Goal: Use online tool/utility: Utilize a website feature to perform a specific function

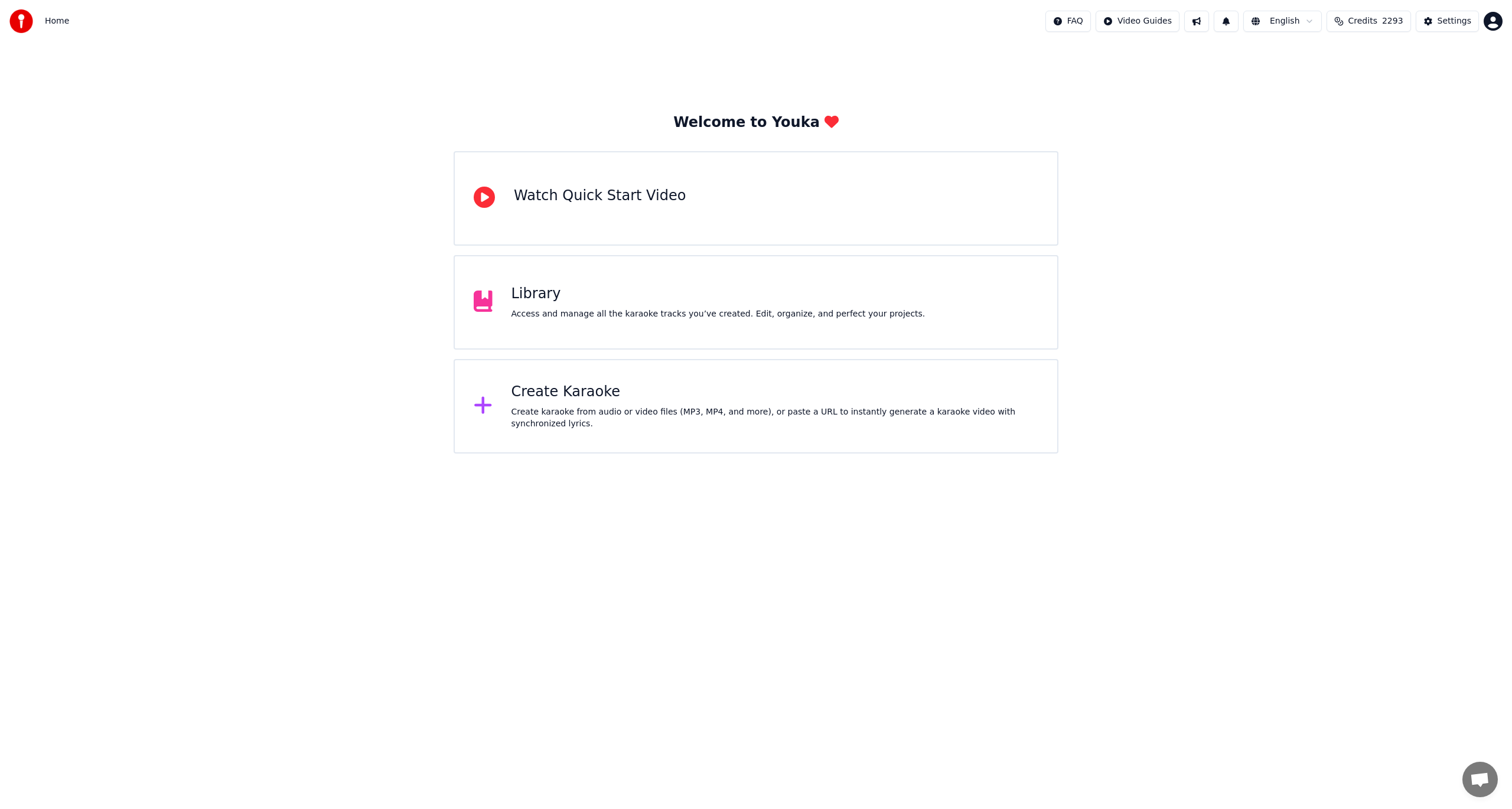
click at [722, 412] on div "Create karaoke from audio or video files (MP3, MP4, and more), or paste a URL t…" at bounding box center [775, 417] width 528 height 23
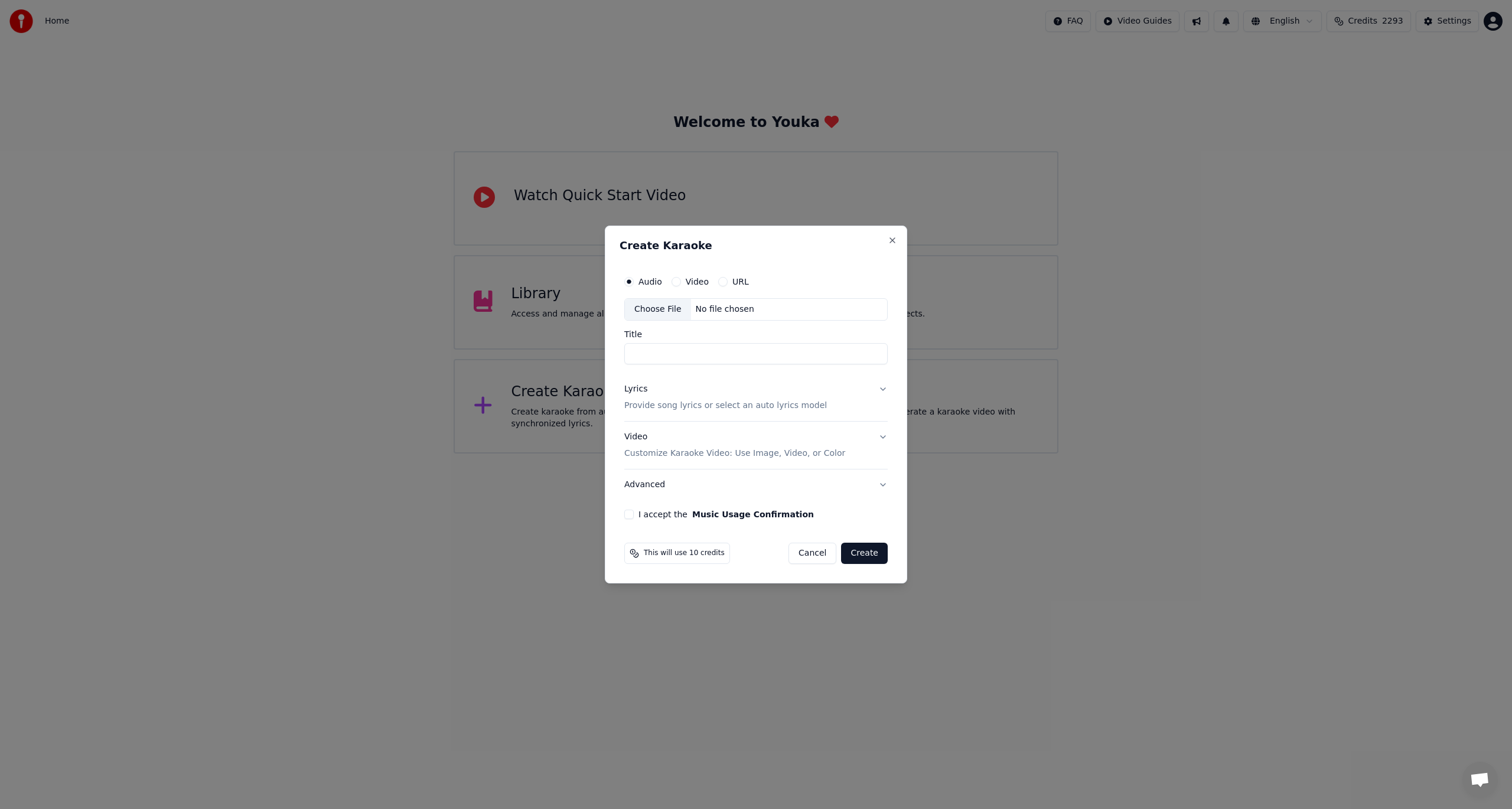
click at [664, 313] on div "Choose File" at bounding box center [658, 310] width 66 height 22
type input "**********"
click at [671, 406] on p "Provide song lyrics or select an auto lyrics model" at bounding box center [723, 405] width 203 height 12
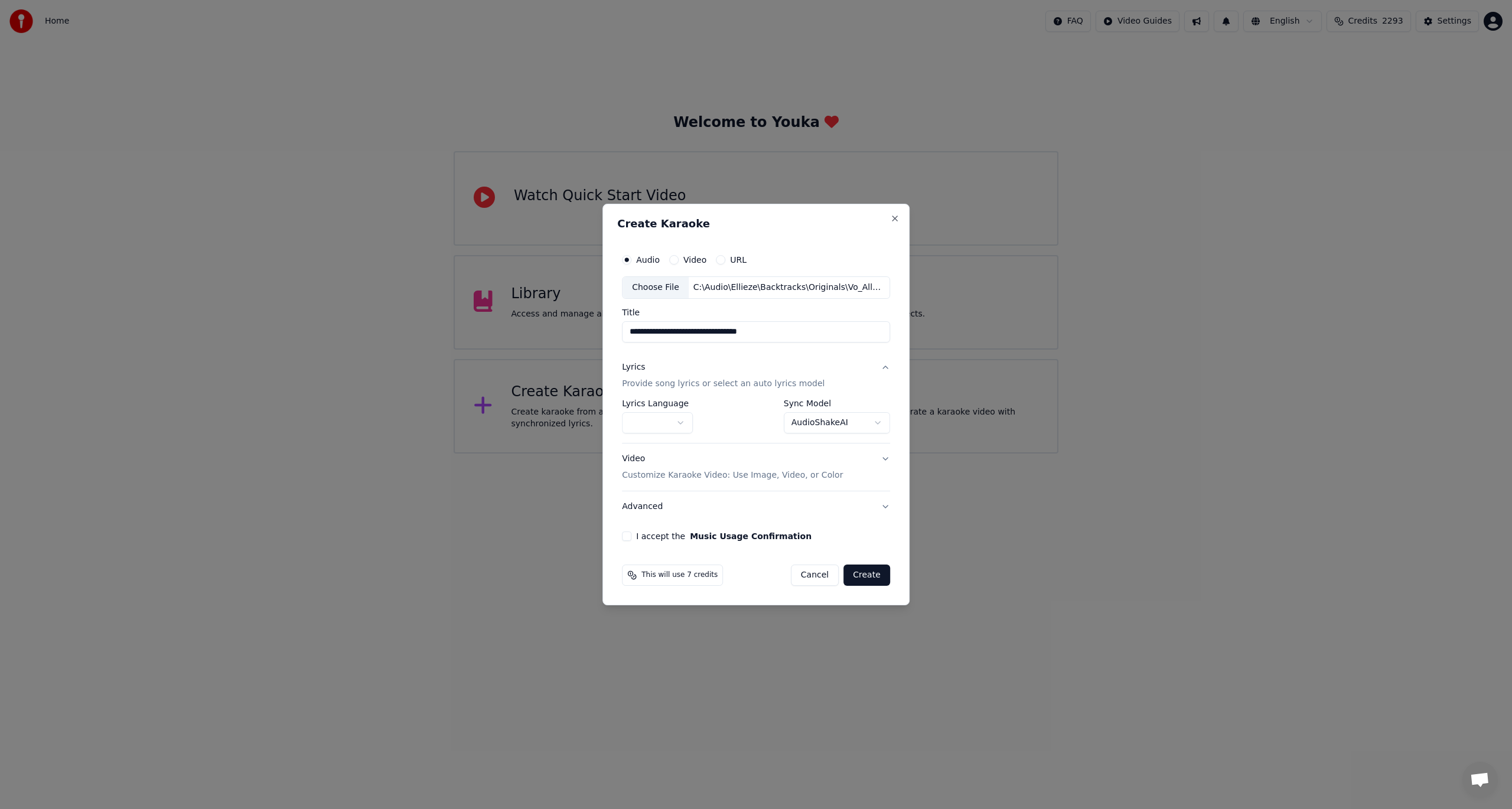
click at [650, 413] on body "**********" at bounding box center [756, 227] width 1512 height 453
select select "**"
click at [868, 576] on button "Create" at bounding box center [867, 575] width 47 height 22
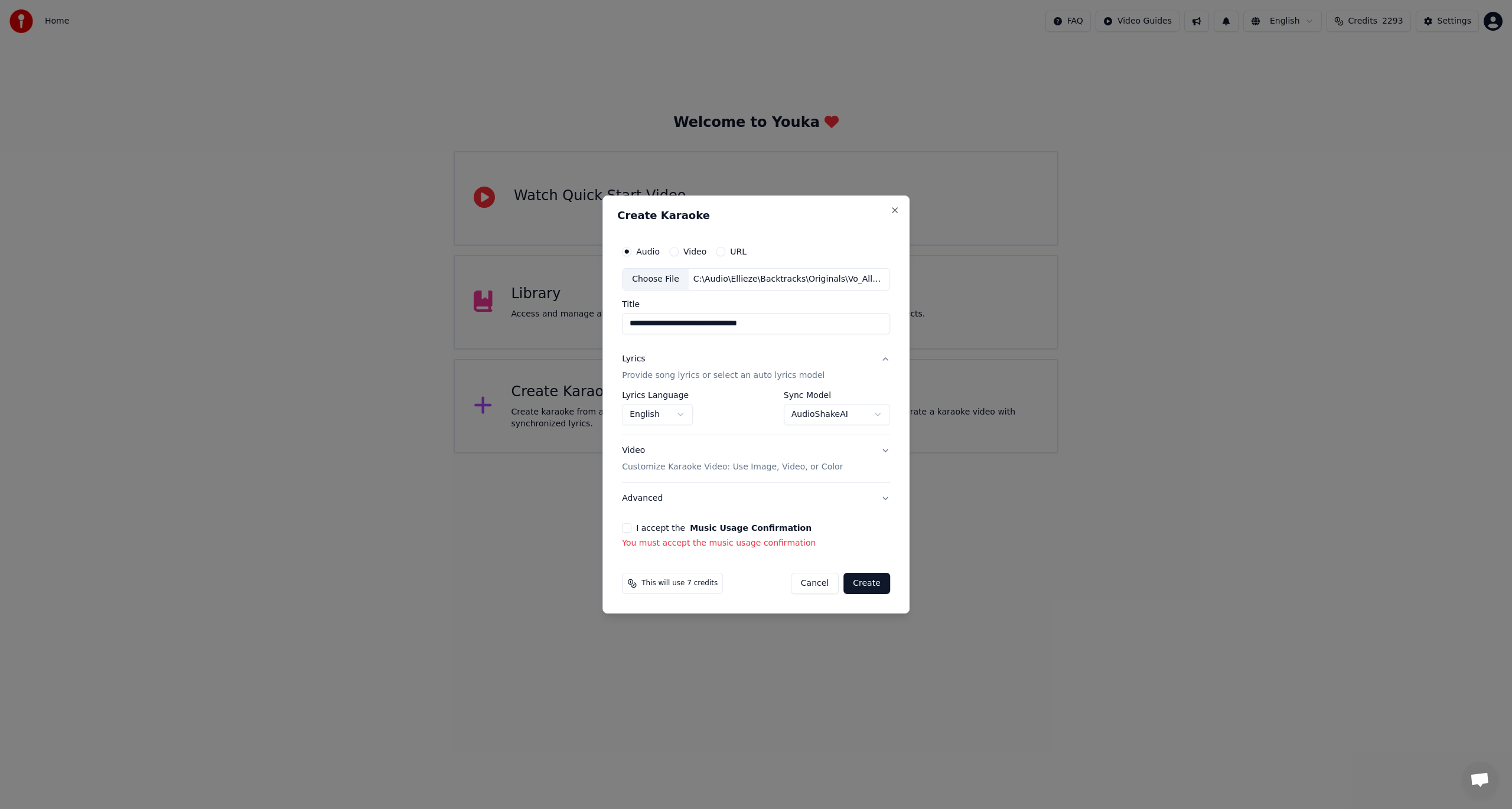
click at [631, 530] on button "I accept the Music Usage Confirmation" at bounding box center [627, 528] width 10 height 10
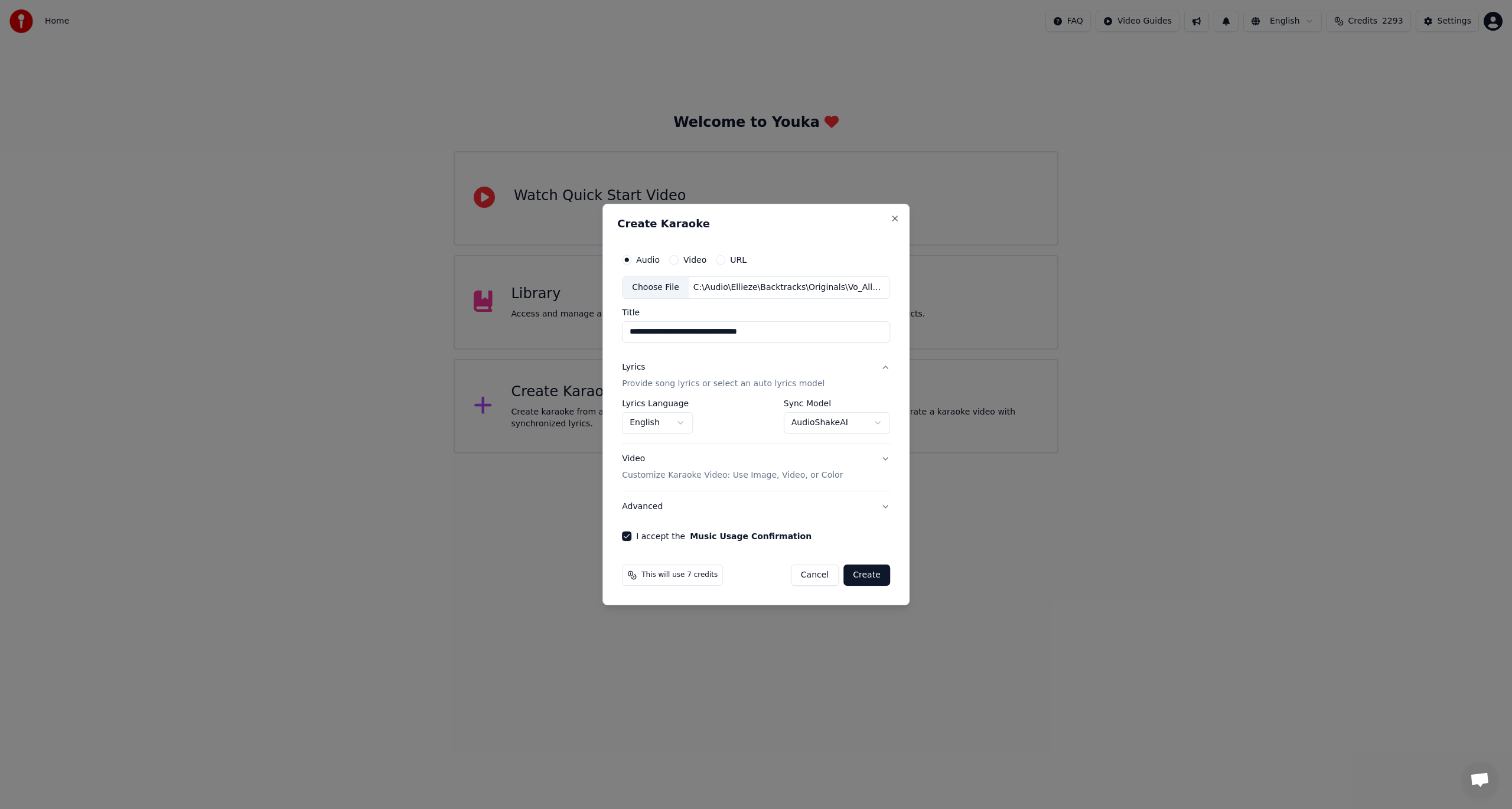
click at [862, 580] on button "Create" at bounding box center [867, 575] width 47 height 22
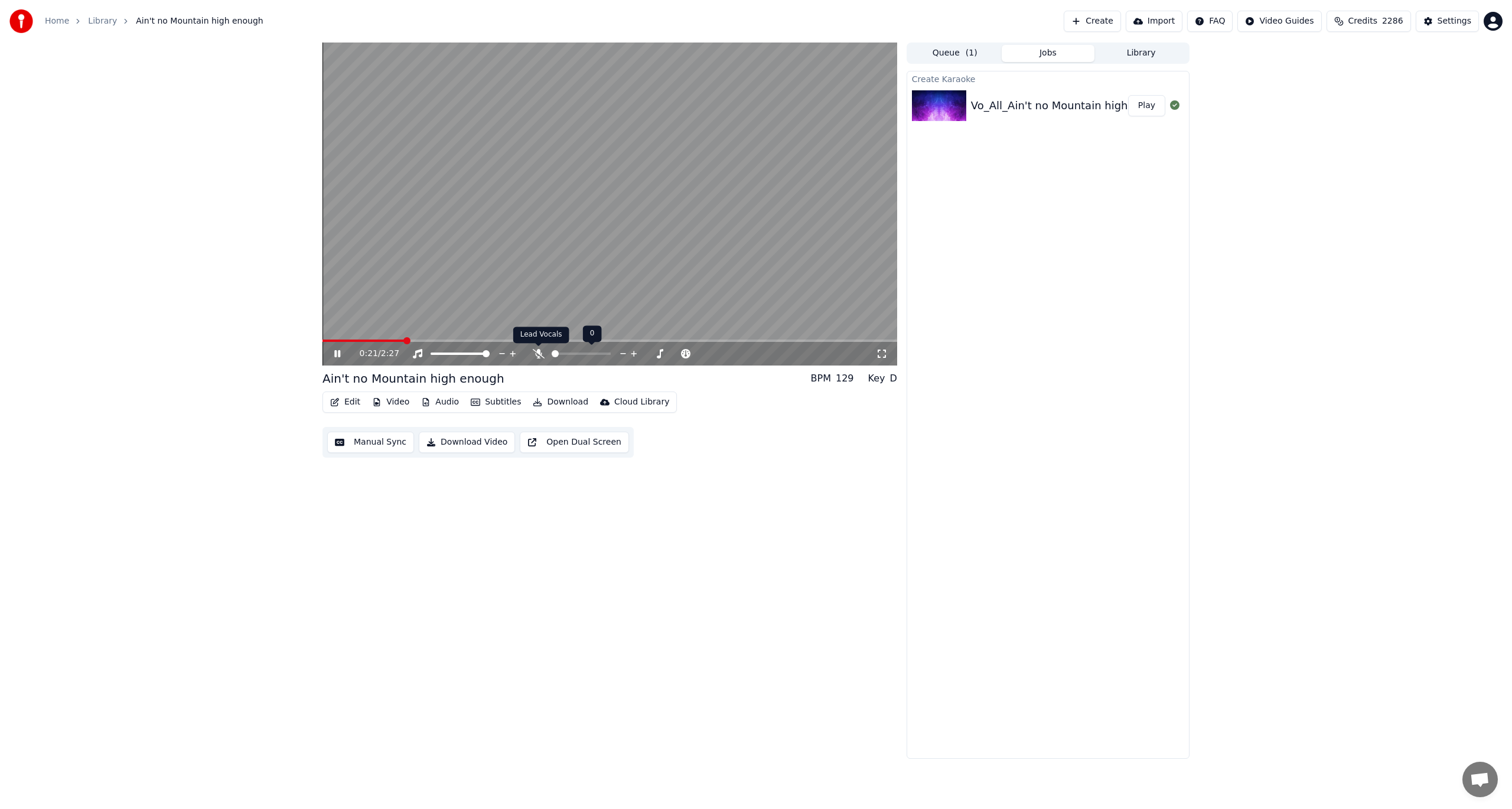
click at [538, 352] on icon at bounding box center [539, 354] width 12 height 10
click at [333, 356] on icon at bounding box center [346, 354] width 28 height 10
click at [573, 280] on video at bounding box center [609, 204] width 575 height 323
click at [419, 338] on span at bounding box center [422, 341] width 7 height 7
click at [340, 397] on button "Edit" at bounding box center [345, 402] width 39 height 17
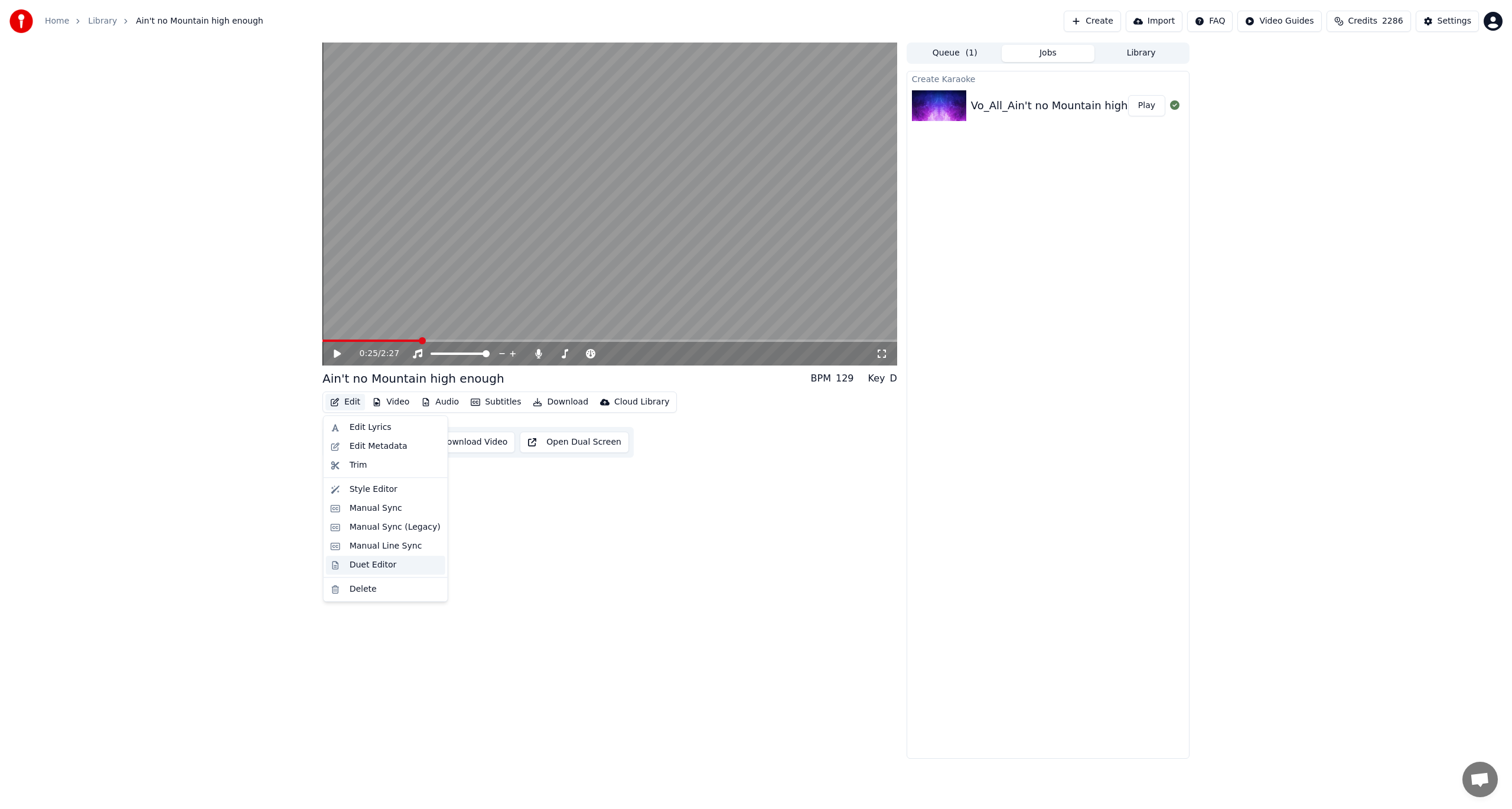
click at [377, 561] on div "Duet Editor" at bounding box center [373, 565] width 47 height 12
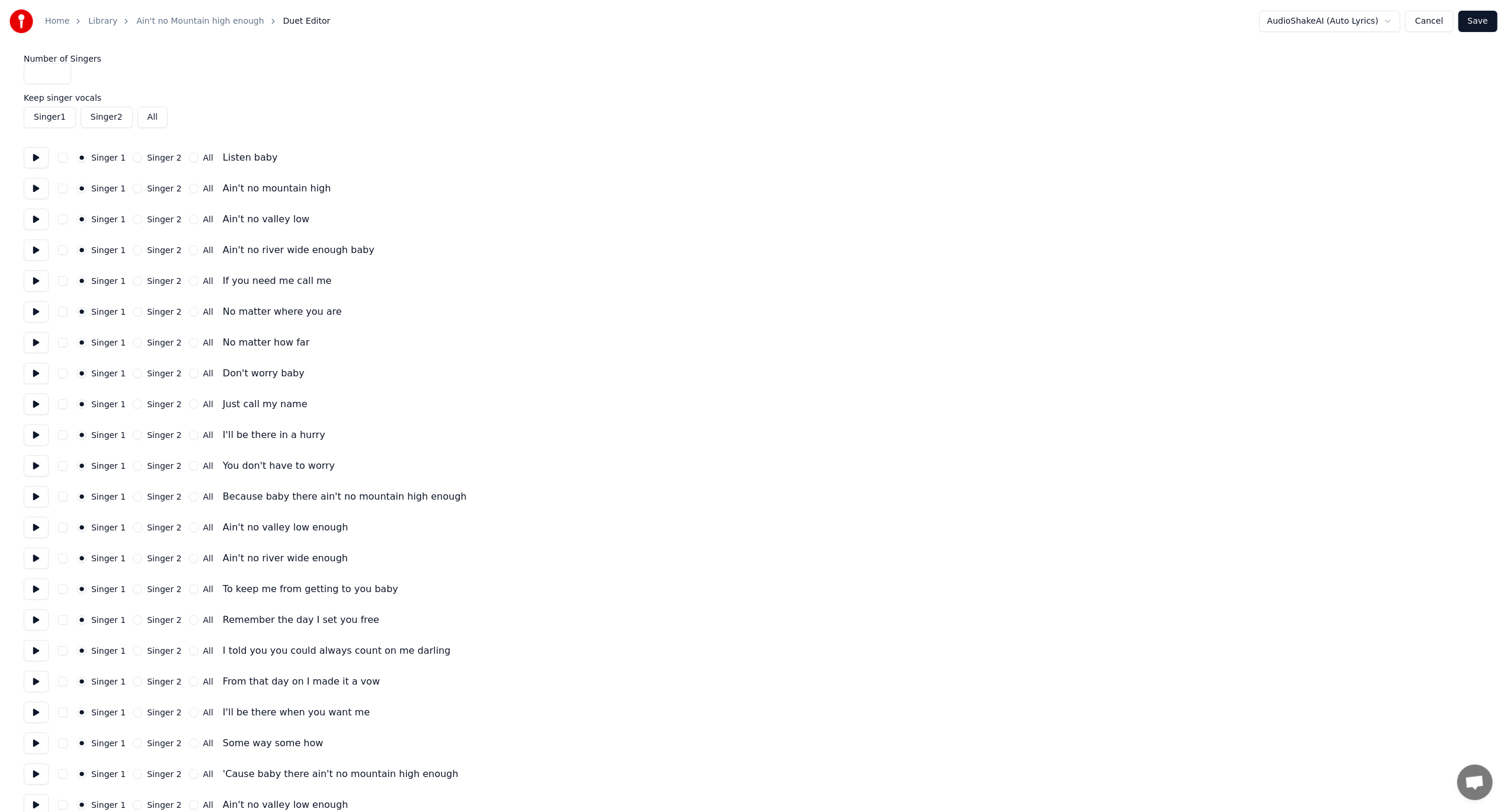
click at [33, 159] on button at bounding box center [35, 158] width 25 height 22
click at [31, 187] on button at bounding box center [35, 188] width 25 height 22
click at [38, 216] on button at bounding box center [35, 220] width 25 height 22
click at [37, 274] on button at bounding box center [35, 281] width 25 height 22
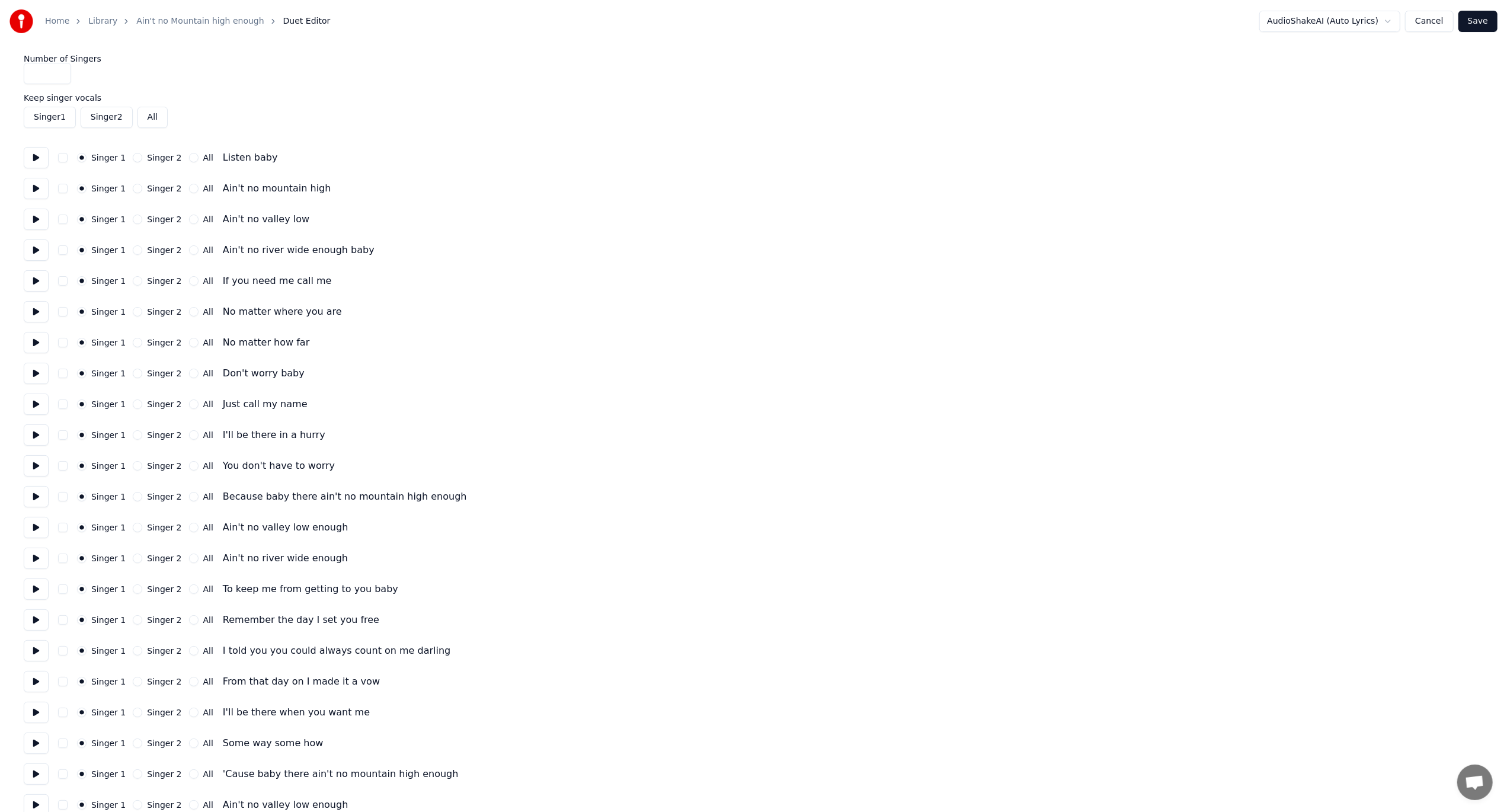
click at [136, 281] on button "Singer 2" at bounding box center [137, 281] width 10 height 10
click at [136, 313] on button "Singer 2" at bounding box center [137, 311] width 10 height 10
click at [136, 343] on button "Singer 2" at bounding box center [137, 343] width 10 height 10
click at [133, 403] on button "Singer 2" at bounding box center [137, 404] width 10 height 10
click at [133, 437] on button "Singer 2" at bounding box center [137, 435] width 10 height 10
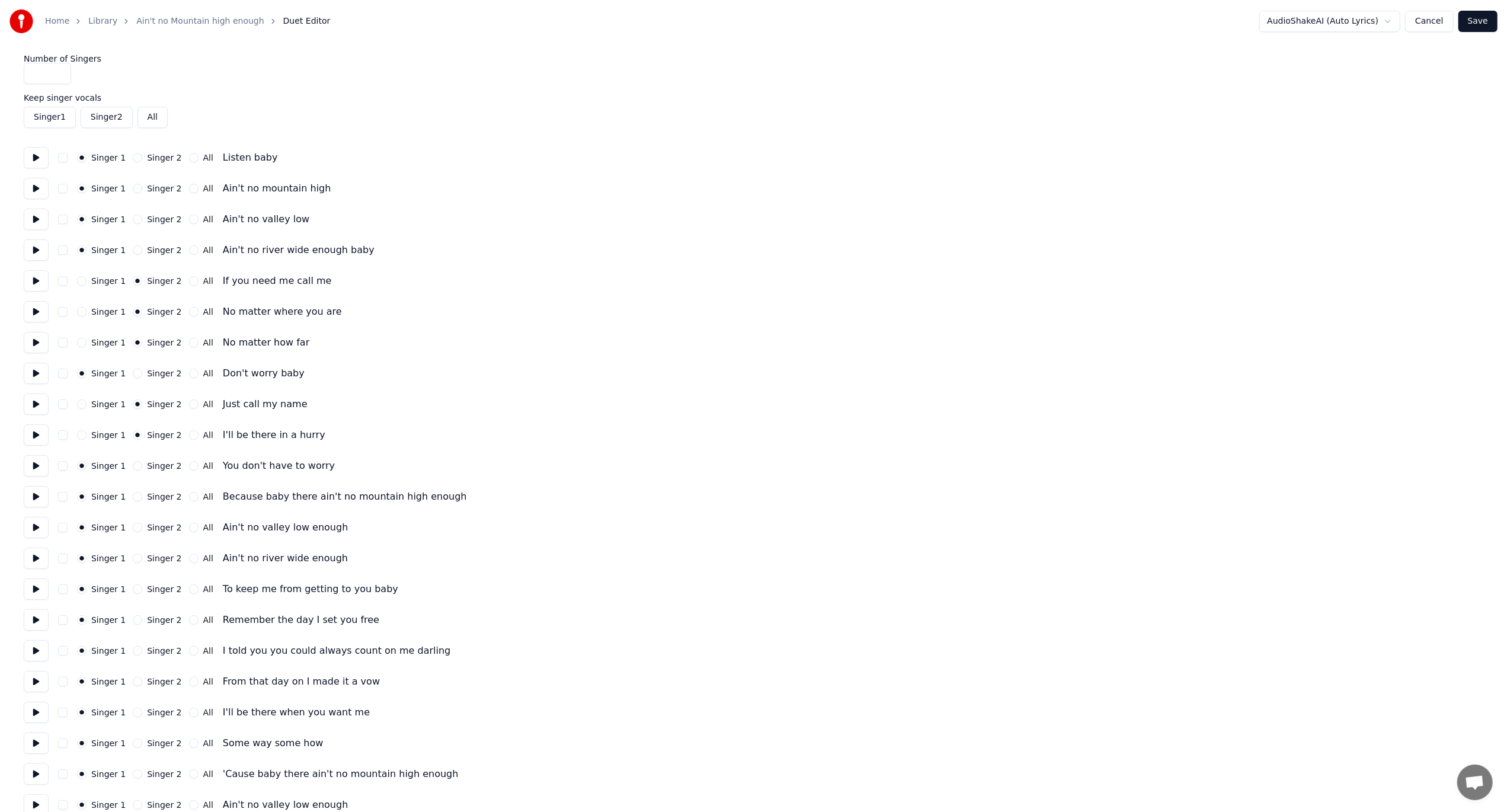
click at [133, 465] on button "Singer 2" at bounding box center [137, 466] width 10 height 10
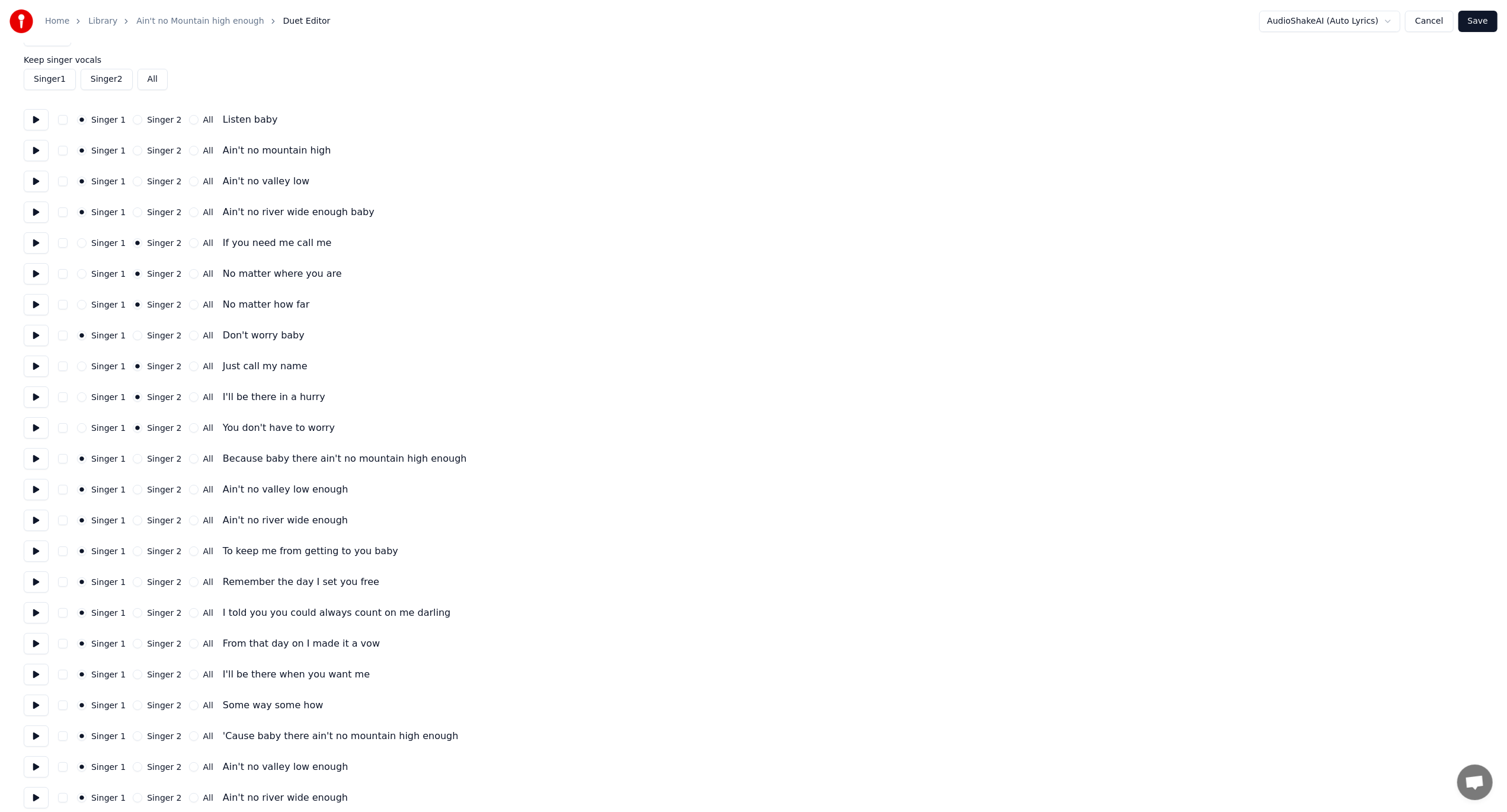
scroll to position [59, 0]
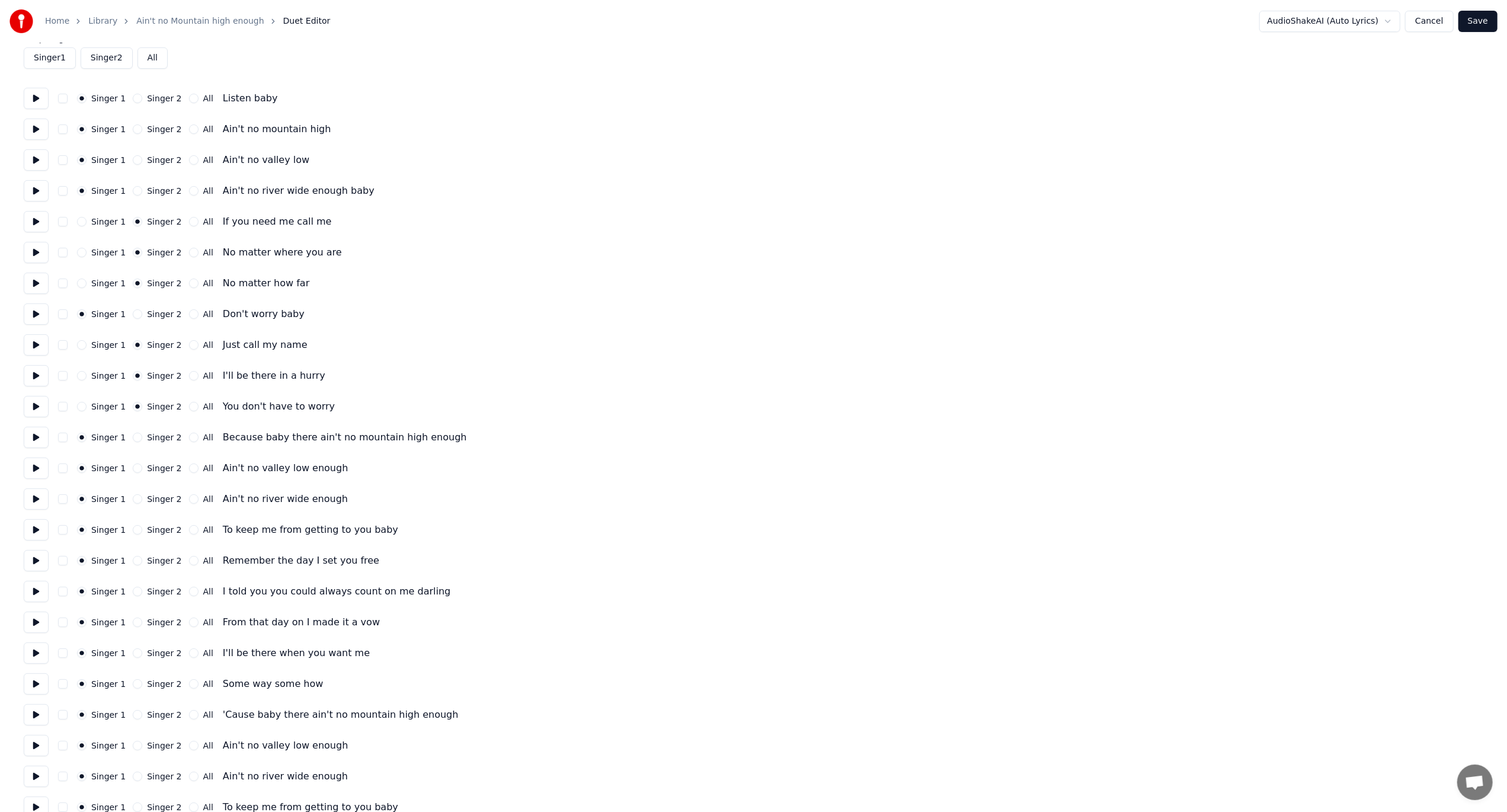
click at [189, 438] on button "All" at bounding box center [194, 438] width 10 height 10
click at [155, 410] on label "Singer 2" at bounding box center [164, 406] width 34 height 8
click at [142, 410] on button "Singer 2" at bounding box center [137, 406] width 10 height 10
click at [44, 439] on button at bounding box center [35, 438] width 25 height 22
click at [34, 439] on button at bounding box center [35, 438] width 25 height 22
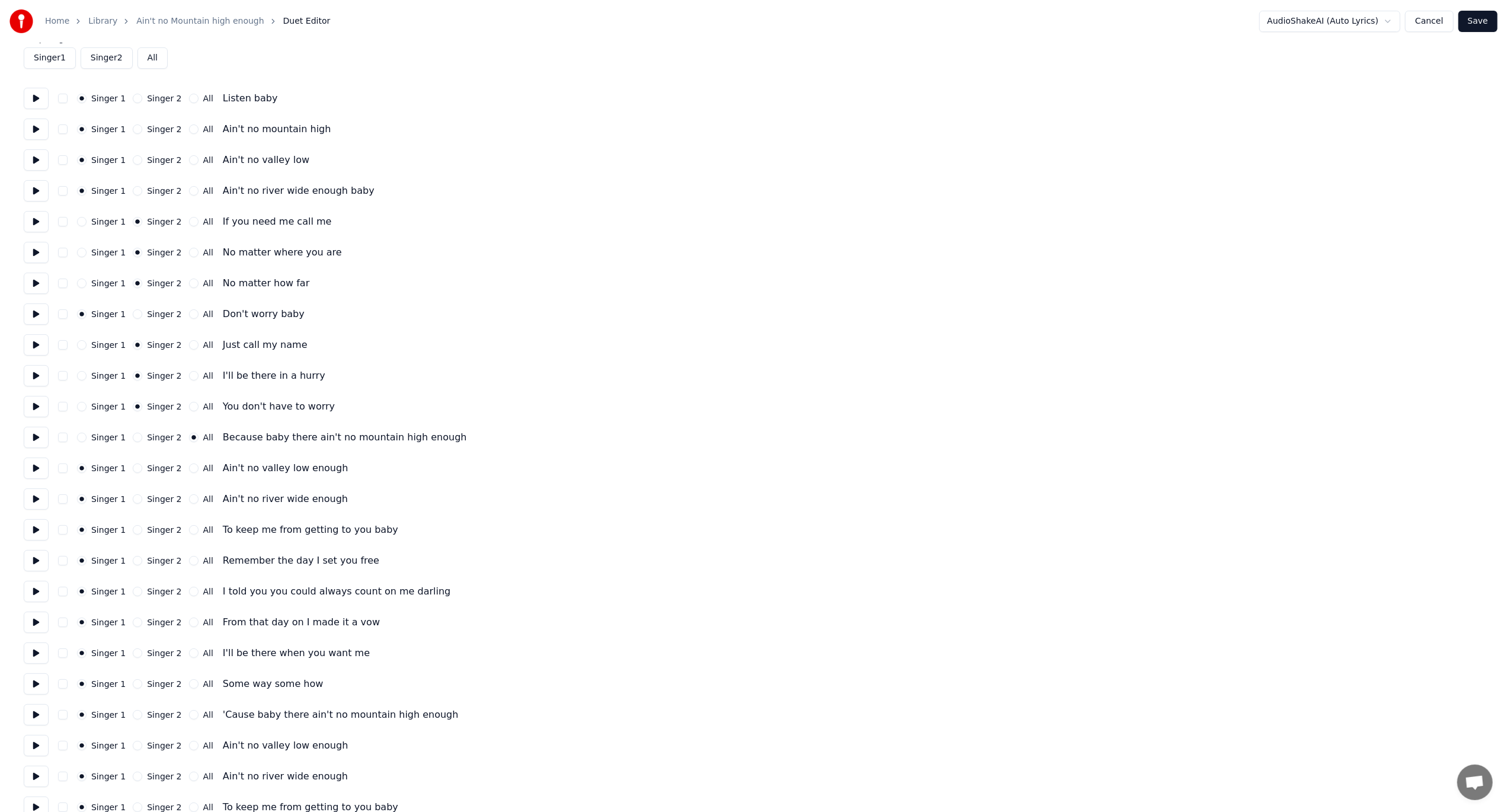
click at [29, 469] on button at bounding box center [35, 468] width 25 height 22
click at [40, 465] on button at bounding box center [35, 468] width 25 height 22
click at [189, 471] on button "All" at bounding box center [194, 468] width 10 height 10
click at [38, 500] on button at bounding box center [35, 499] width 25 height 22
click at [39, 499] on button at bounding box center [35, 499] width 25 height 22
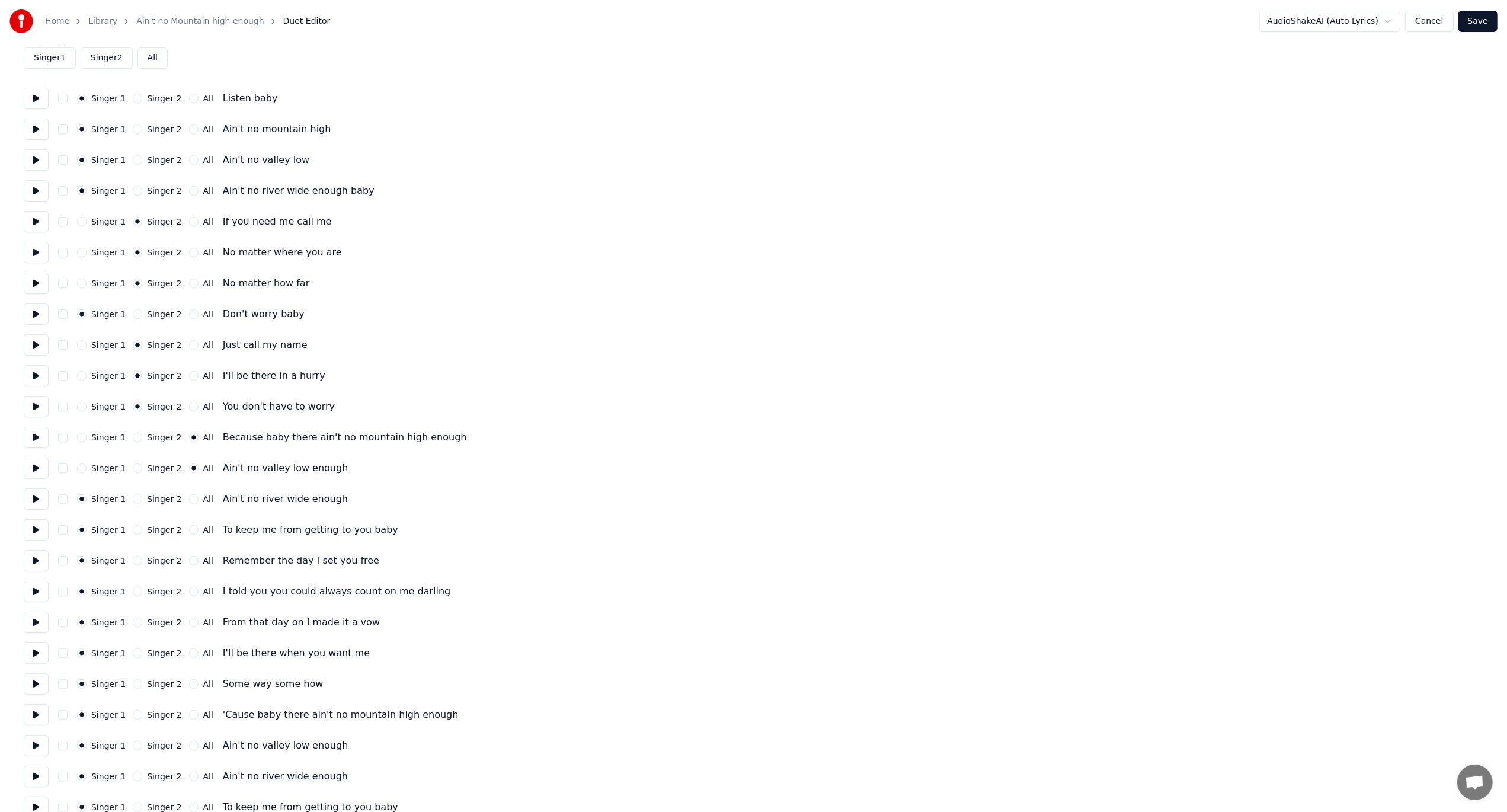
click at [189, 496] on button "All" at bounding box center [194, 499] width 10 height 10
click at [37, 532] on button at bounding box center [35, 530] width 25 height 22
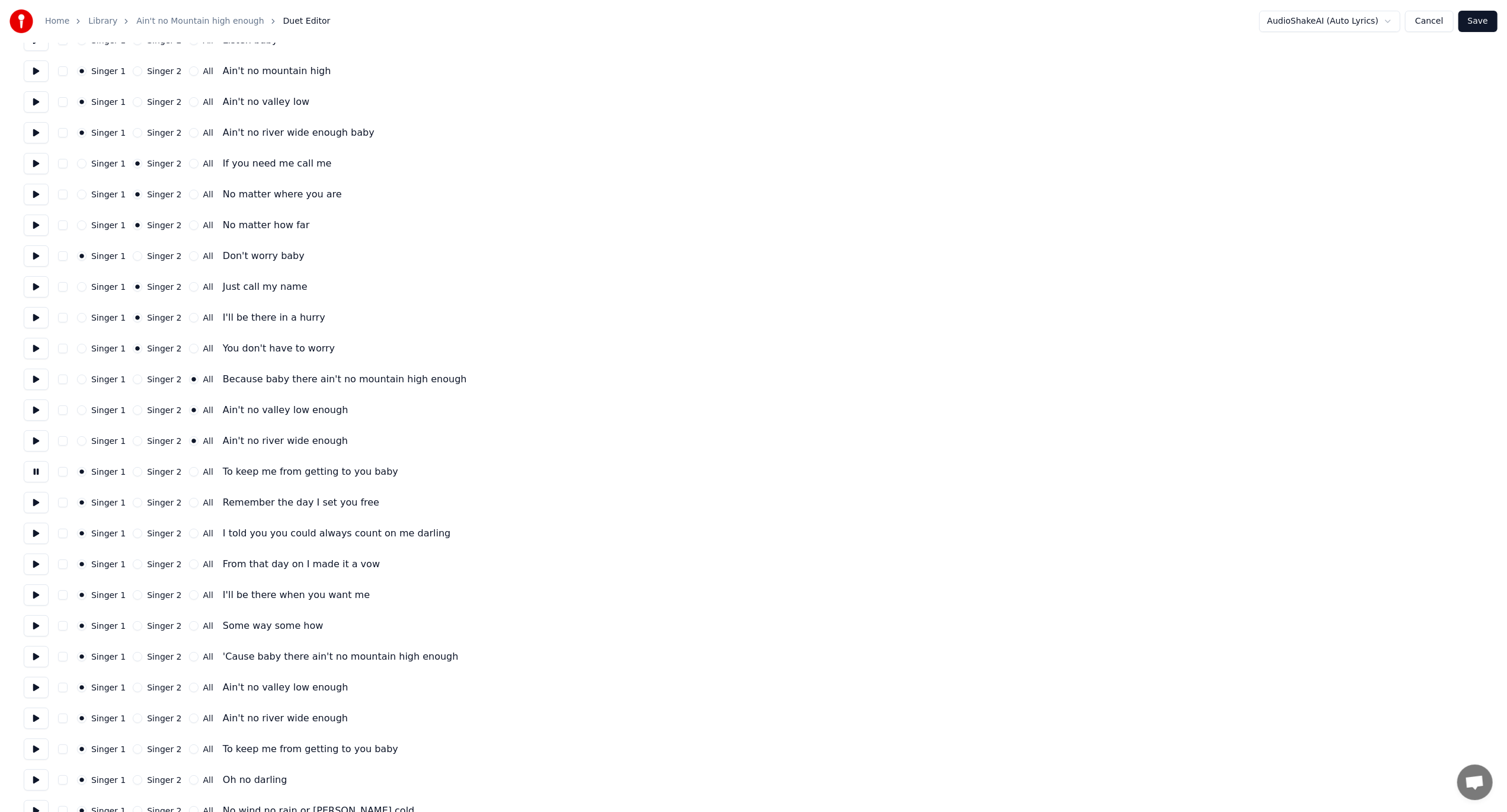
scroll to position [118, 0]
click at [35, 471] on button at bounding box center [35, 471] width 25 height 22
click at [190, 469] on div "All" at bounding box center [201, 471] width 24 height 10
click at [203, 379] on label "All" at bounding box center [208, 378] width 10 height 8
click at [199, 379] on button "All" at bounding box center [194, 378] width 10 height 10
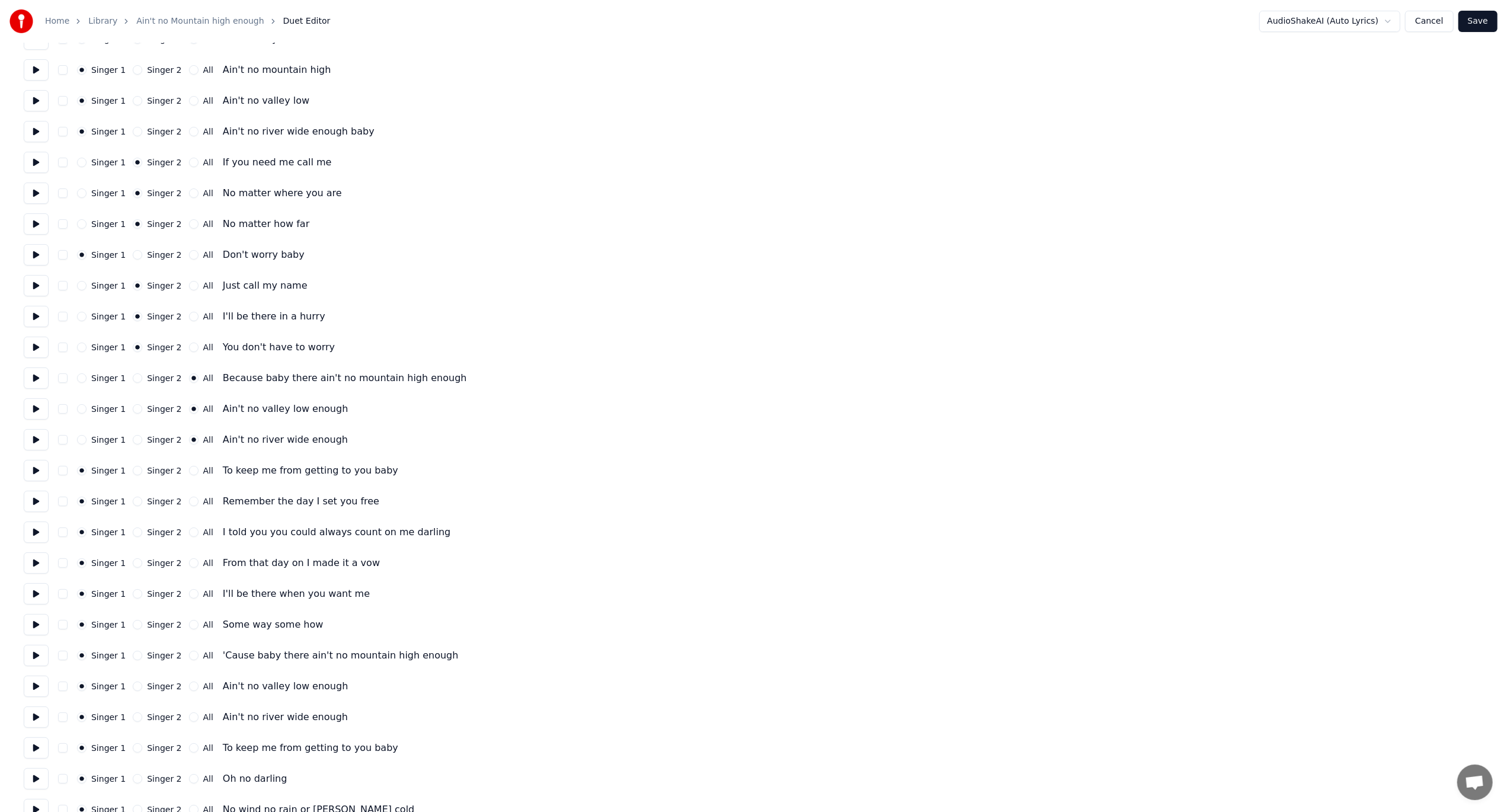
click at [29, 467] on button at bounding box center [35, 471] width 25 height 22
click at [33, 501] on button at bounding box center [35, 502] width 25 height 22
click at [36, 532] on button at bounding box center [35, 532] width 25 height 22
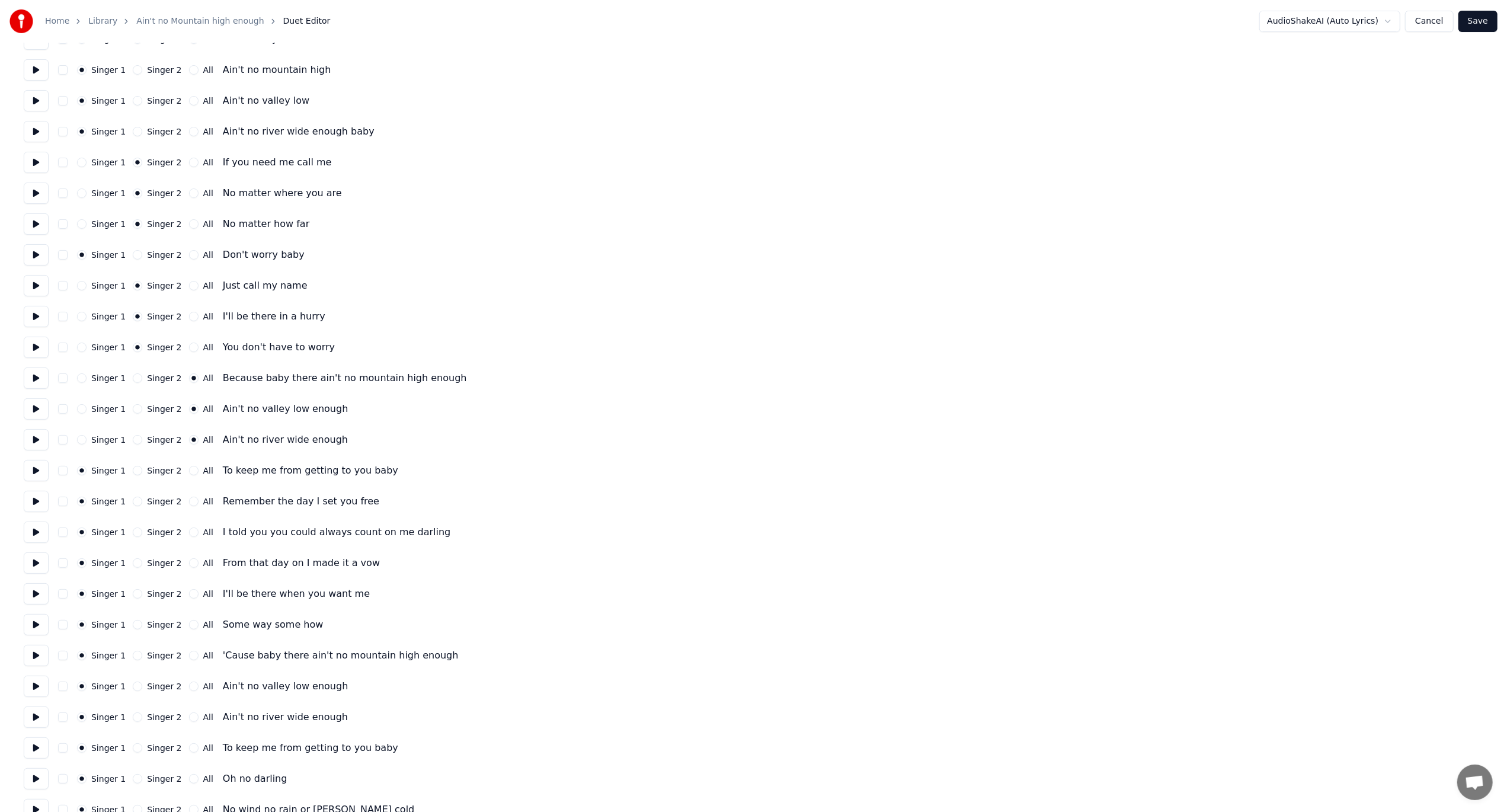
click at [29, 569] on button at bounding box center [35, 563] width 25 height 22
click at [34, 592] on button at bounding box center [35, 594] width 25 height 22
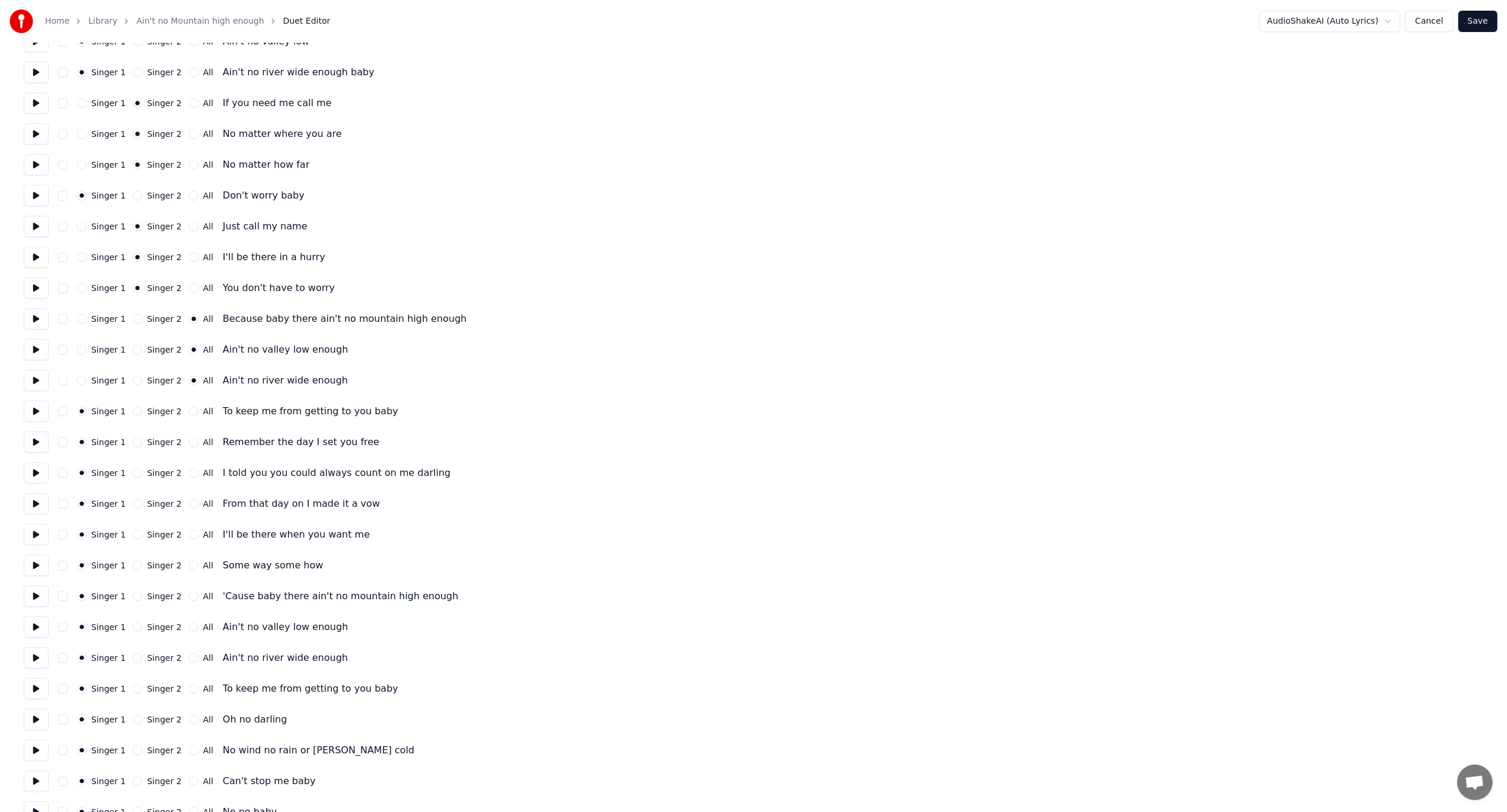
click at [35, 574] on button at bounding box center [35, 565] width 25 height 22
click at [39, 598] on button at bounding box center [35, 597] width 25 height 22
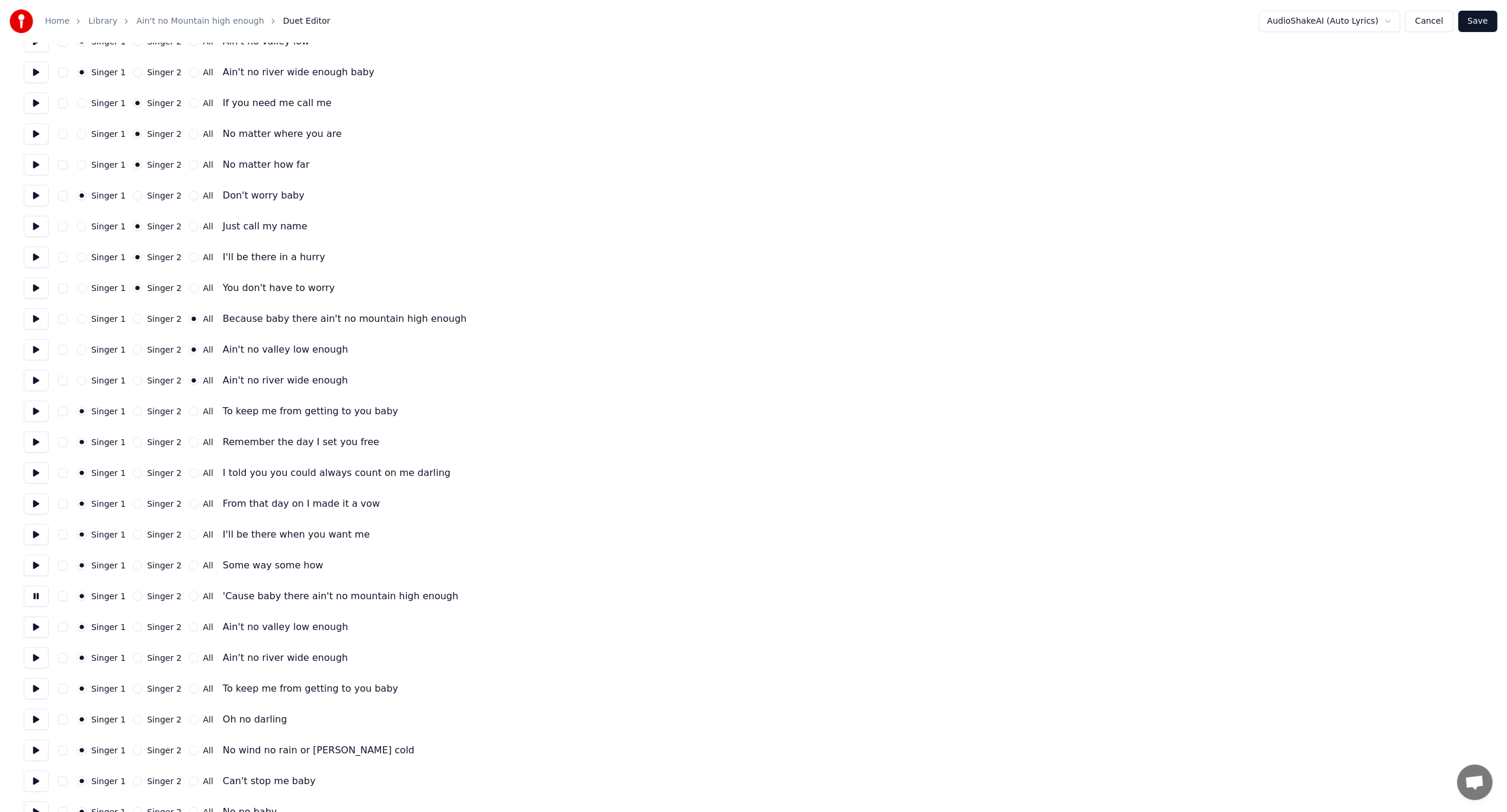
click at [189, 596] on button "All" at bounding box center [194, 596] width 10 height 10
click at [32, 625] on button at bounding box center [35, 627] width 25 height 22
click at [189, 627] on button "All" at bounding box center [194, 627] width 10 height 10
click at [42, 655] on button at bounding box center [35, 658] width 25 height 22
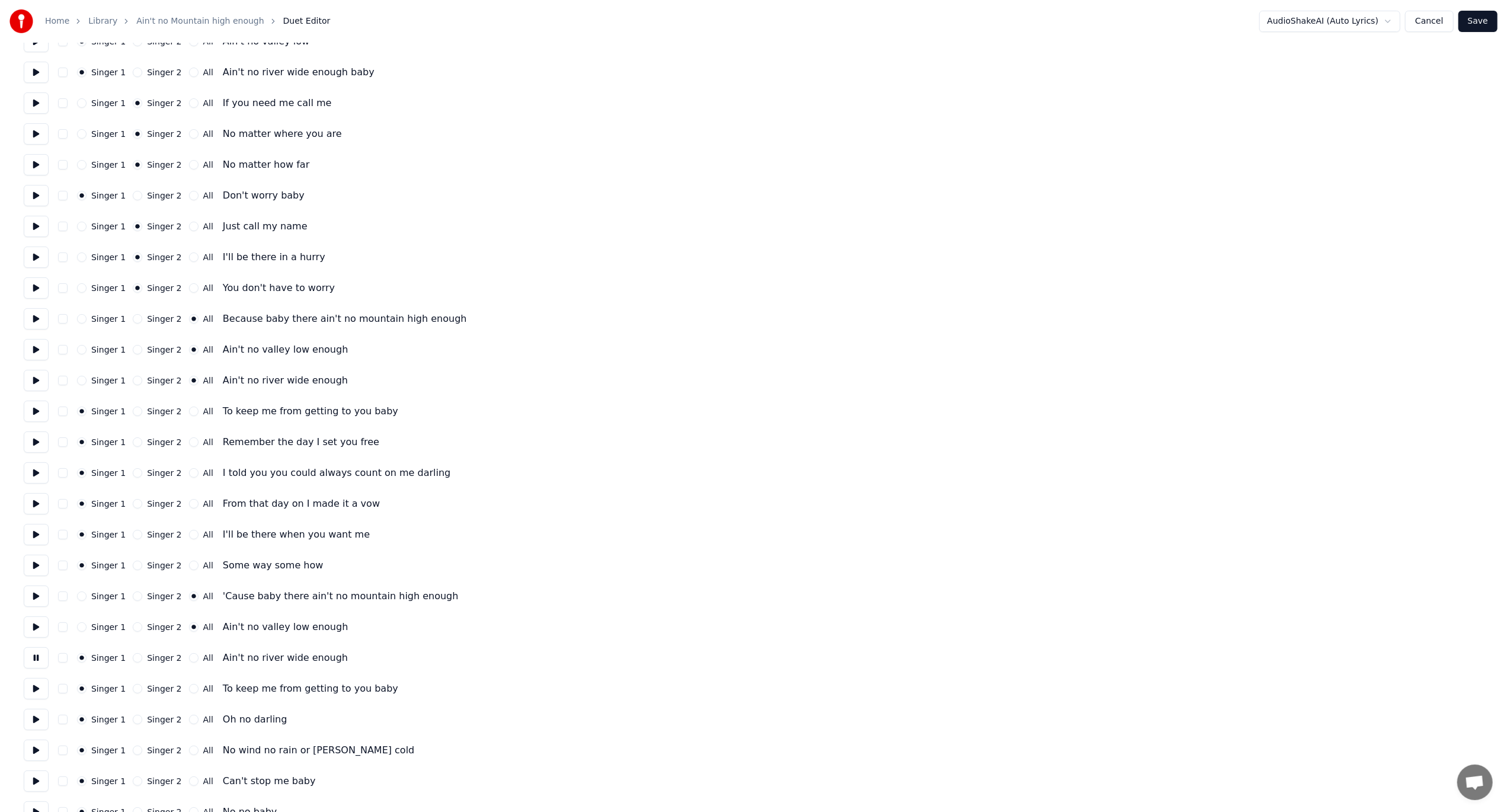
click at [42, 654] on button at bounding box center [35, 658] width 25 height 22
click at [189, 655] on button "All" at bounding box center [194, 658] width 10 height 10
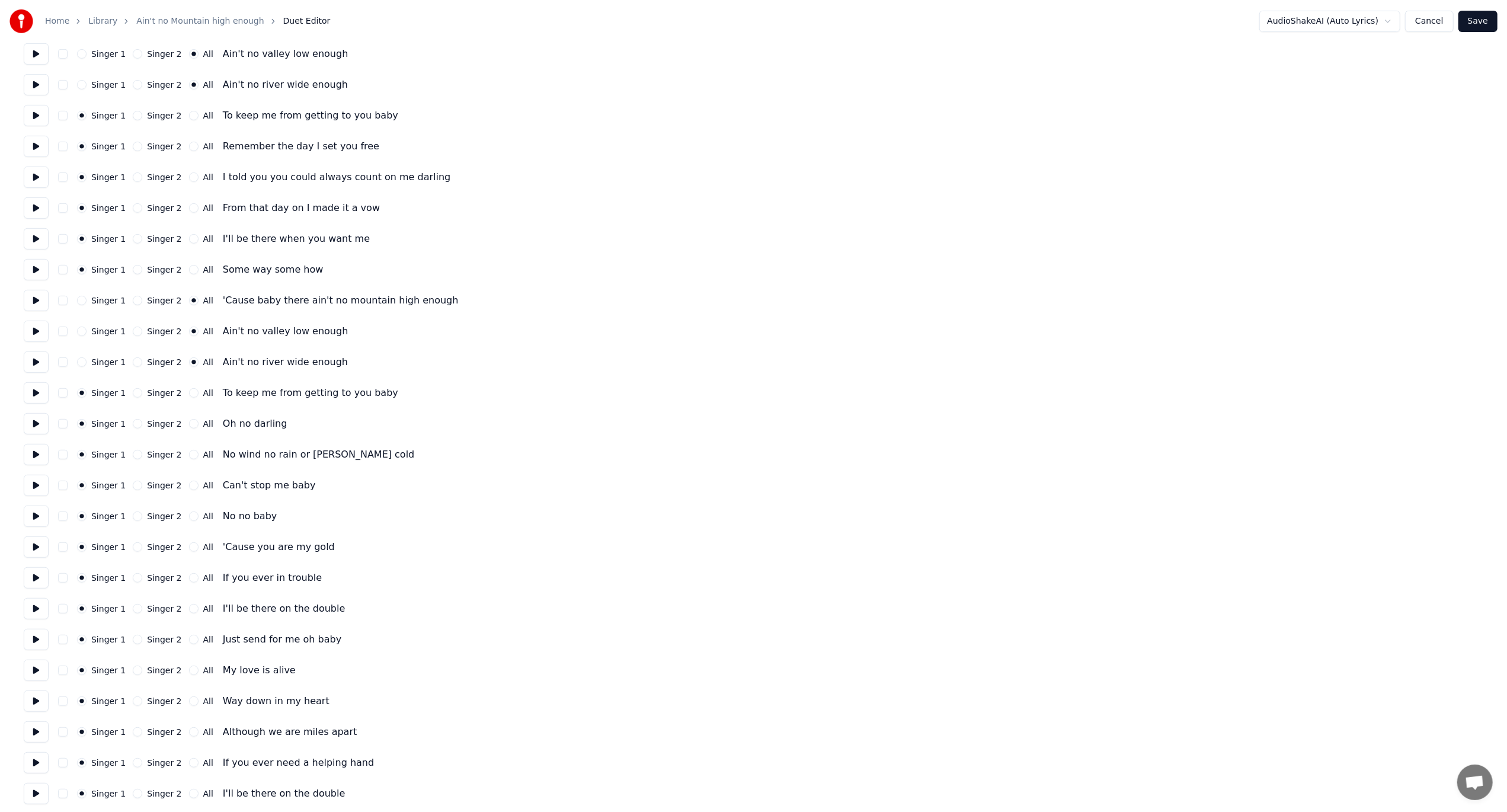
scroll to position [474, 0]
click at [27, 395] on button at bounding box center [35, 392] width 25 height 22
click at [30, 395] on button at bounding box center [35, 392] width 25 height 22
click at [29, 423] on button at bounding box center [35, 423] width 25 height 22
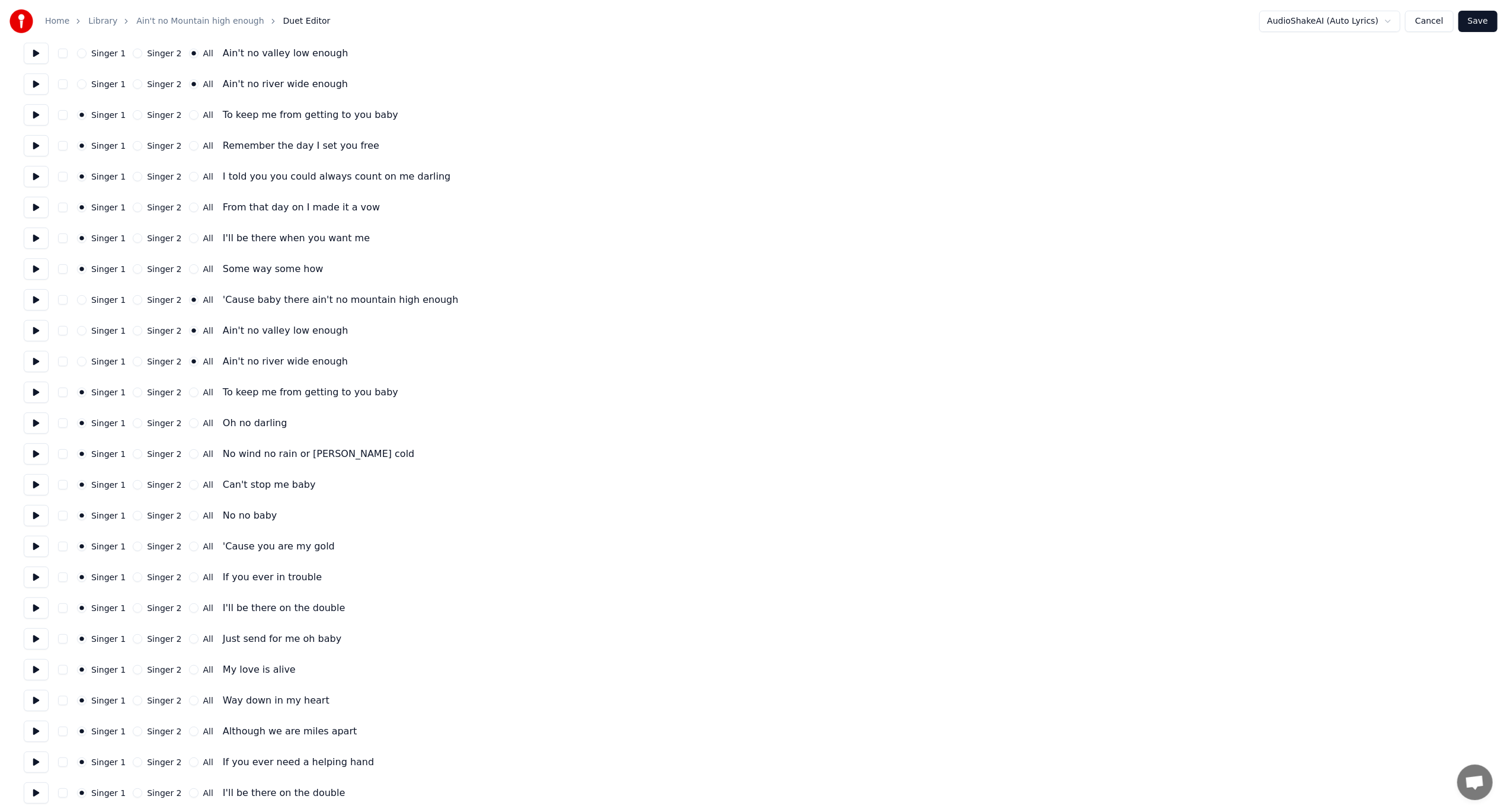
click at [38, 457] on button at bounding box center [35, 454] width 25 height 22
click at [133, 451] on button "Singer 2" at bounding box center [137, 454] width 10 height 10
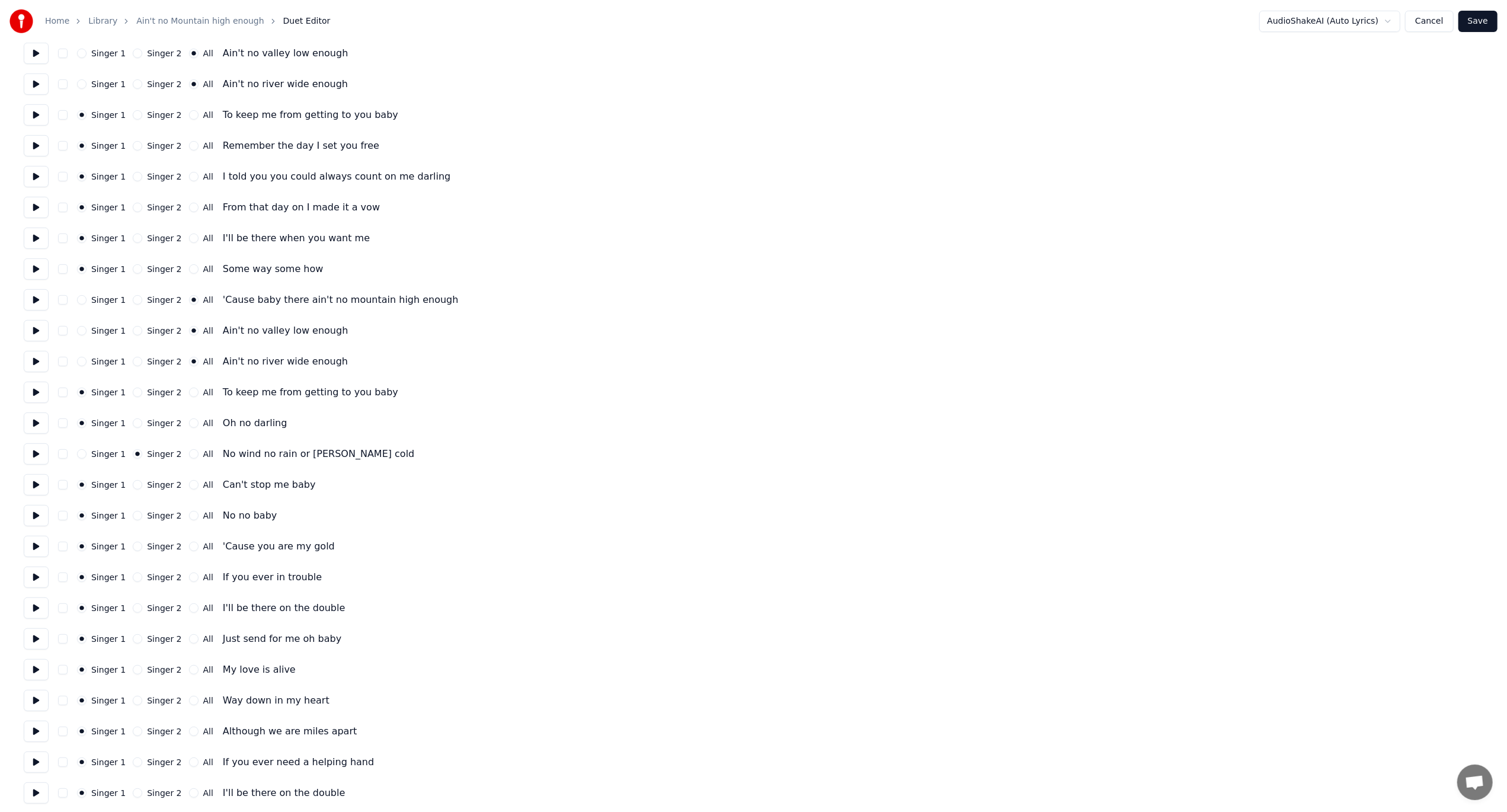
click at [34, 484] on button at bounding box center [35, 485] width 25 height 22
click at [34, 484] on button at bounding box center [35, 485] width 25 height 22
click at [133, 484] on button "Singer 2" at bounding box center [137, 485] width 10 height 10
click at [35, 514] on button at bounding box center [35, 516] width 25 height 22
click at [35, 513] on button at bounding box center [35, 516] width 25 height 22
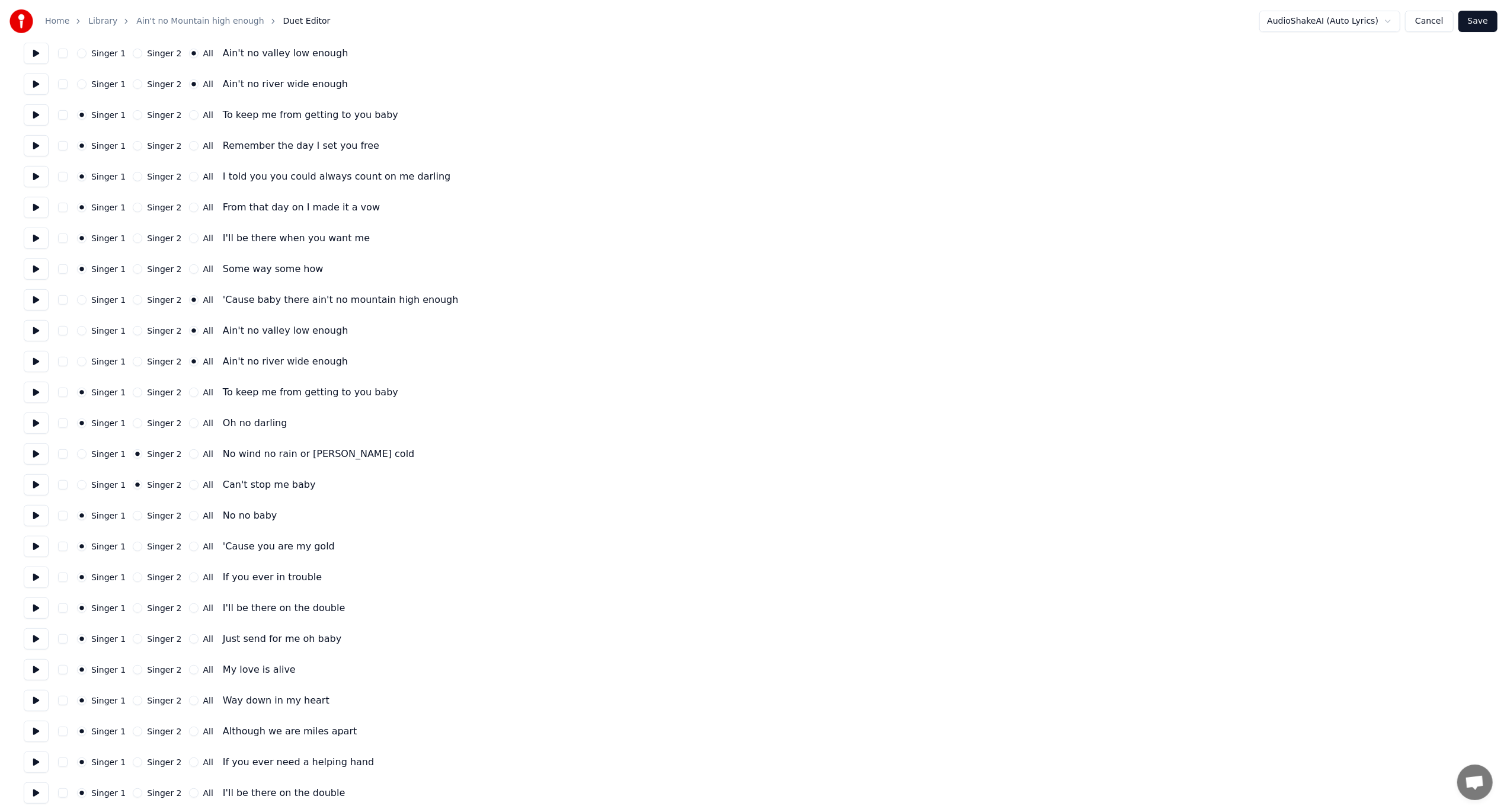
click at [37, 546] on button at bounding box center [35, 547] width 25 height 22
click at [36, 545] on button at bounding box center [35, 547] width 25 height 22
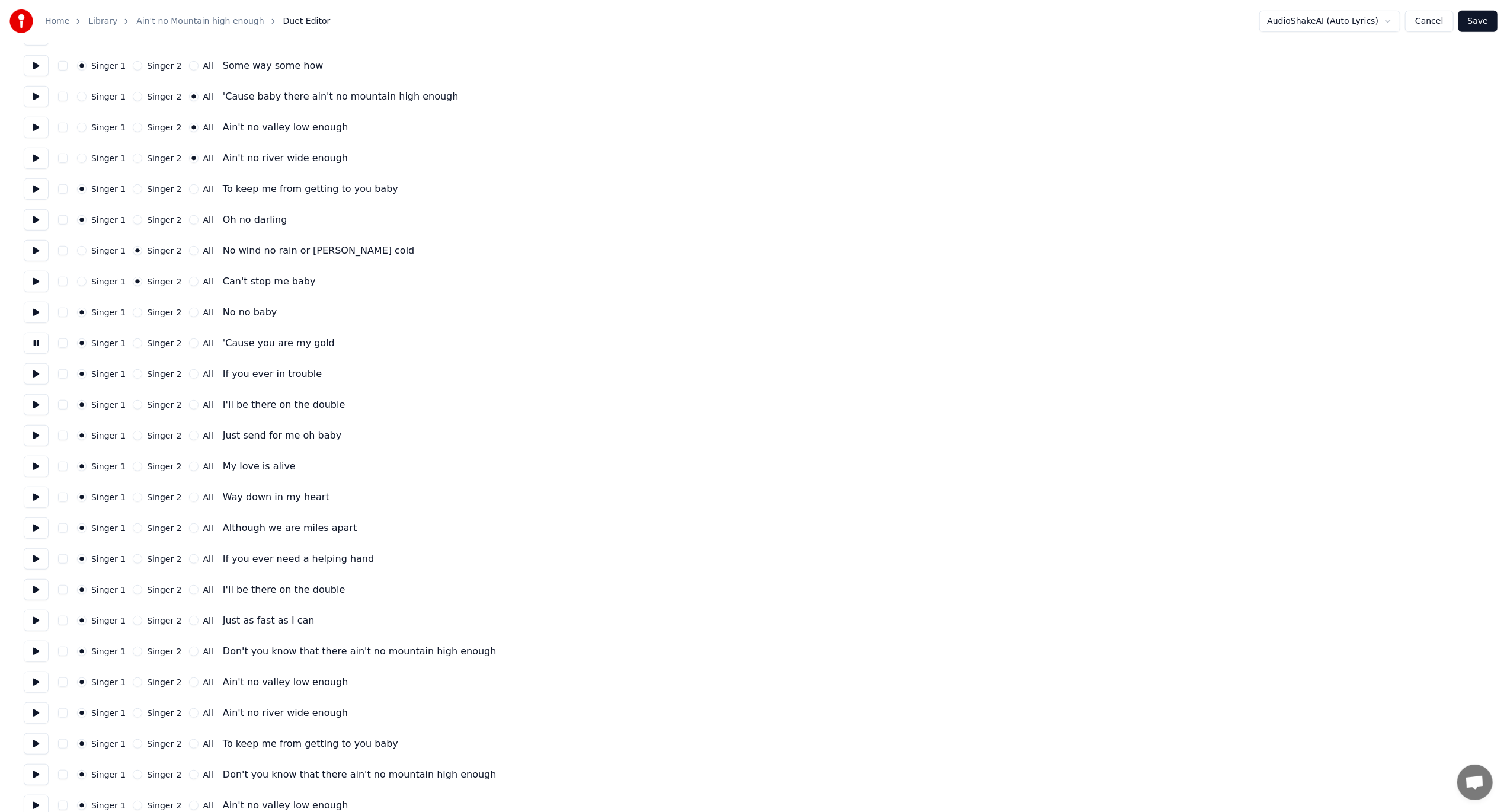
scroll to position [711, 0]
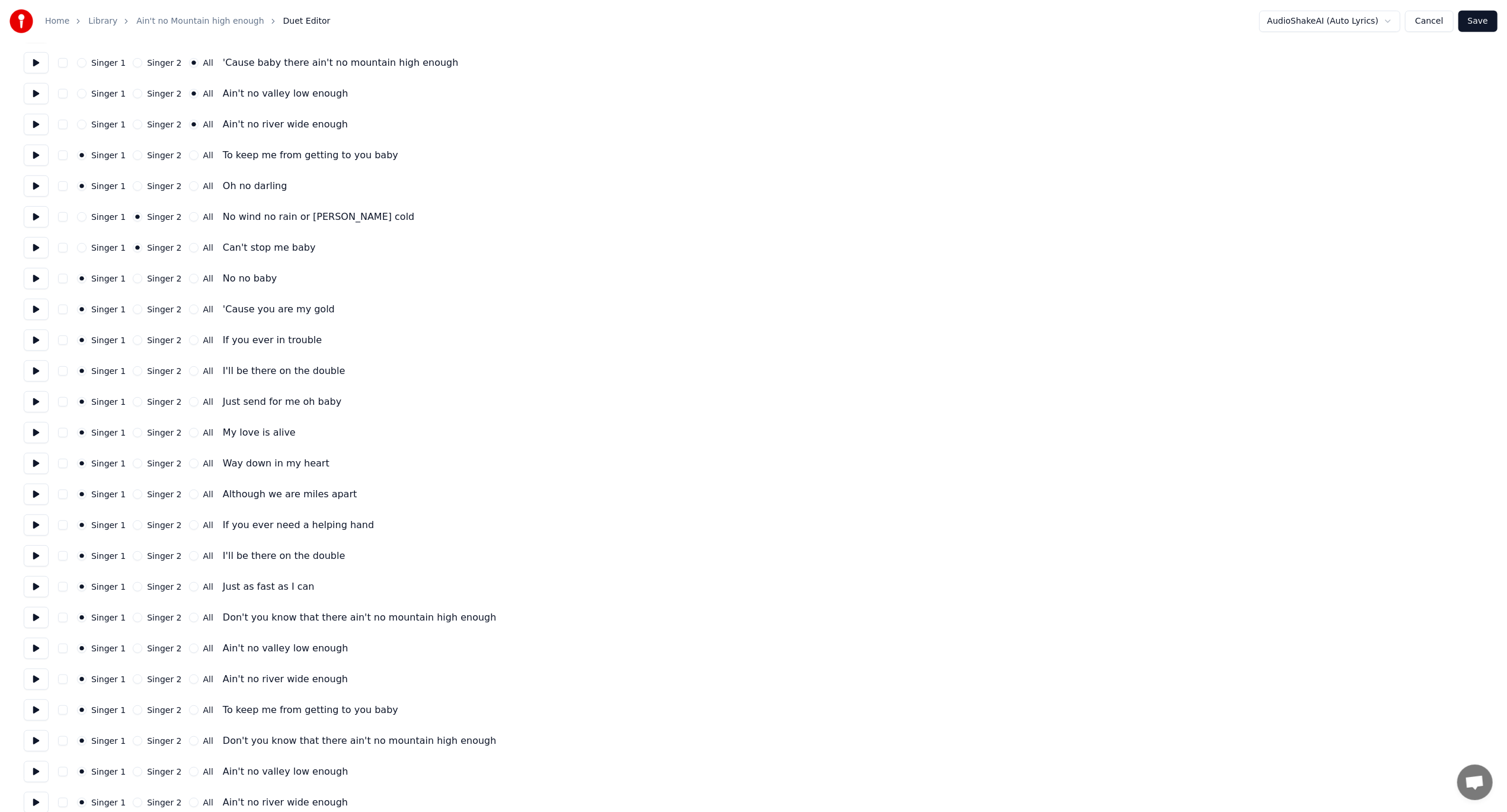
click at [133, 308] on button "Singer 2" at bounding box center [137, 310] width 10 height 10
click at [27, 275] on button at bounding box center [35, 278] width 25 height 22
click at [31, 309] on button at bounding box center [35, 310] width 25 height 22
click at [26, 337] on button at bounding box center [35, 340] width 25 height 22
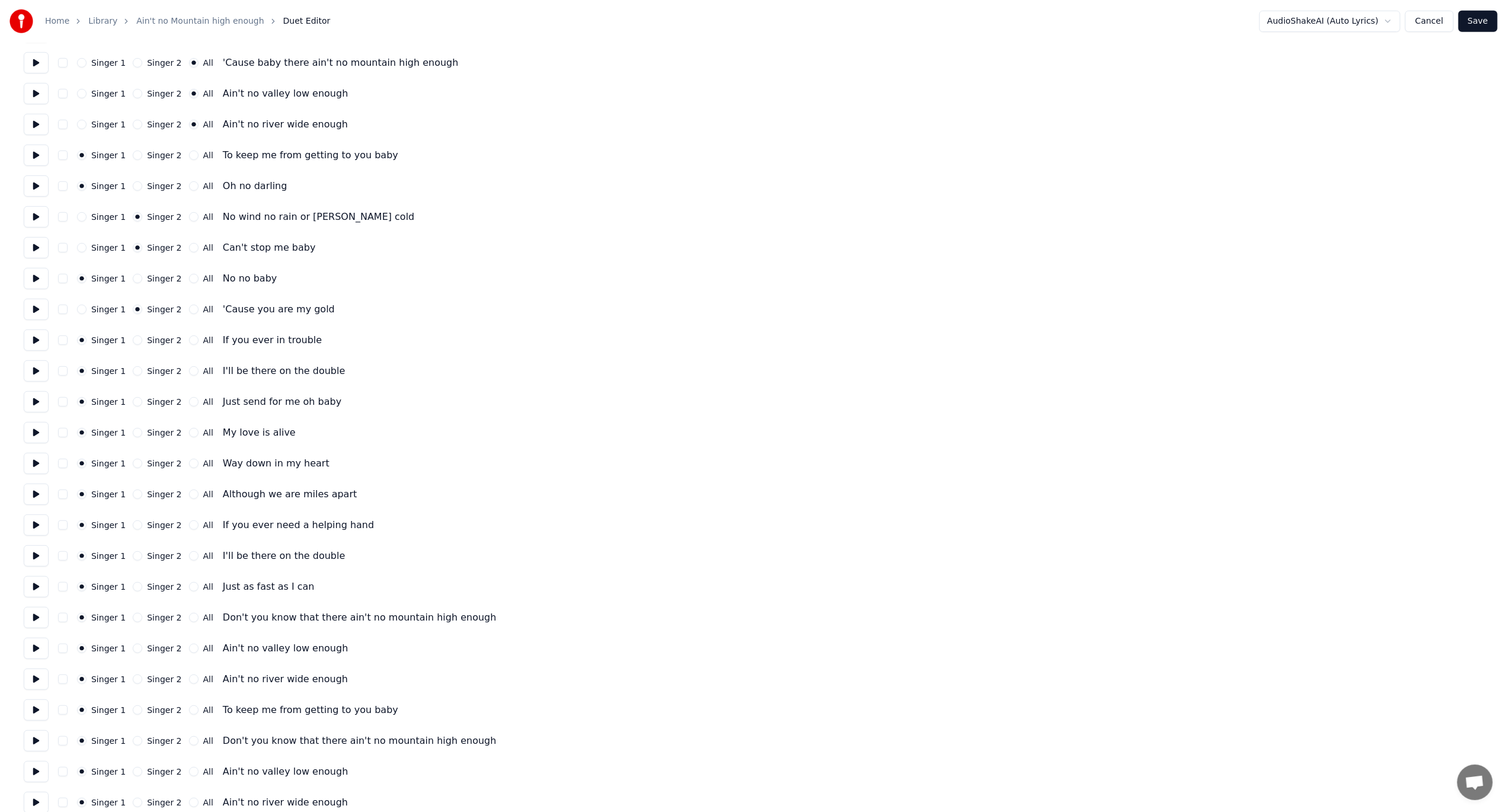
click at [189, 374] on button "All" at bounding box center [194, 371] width 10 height 10
click at [42, 367] on button at bounding box center [35, 371] width 25 height 22
click at [40, 365] on button at bounding box center [35, 371] width 25 height 22
click at [39, 341] on button at bounding box center [35, 340] width 25 height 22
click at [20, 302] on div "Home Library Ain't no Mountain high enough Duet Editor AudioShakeAI (Auto Lyric…" at bounding box center [753, 66] width 1507 height 1555
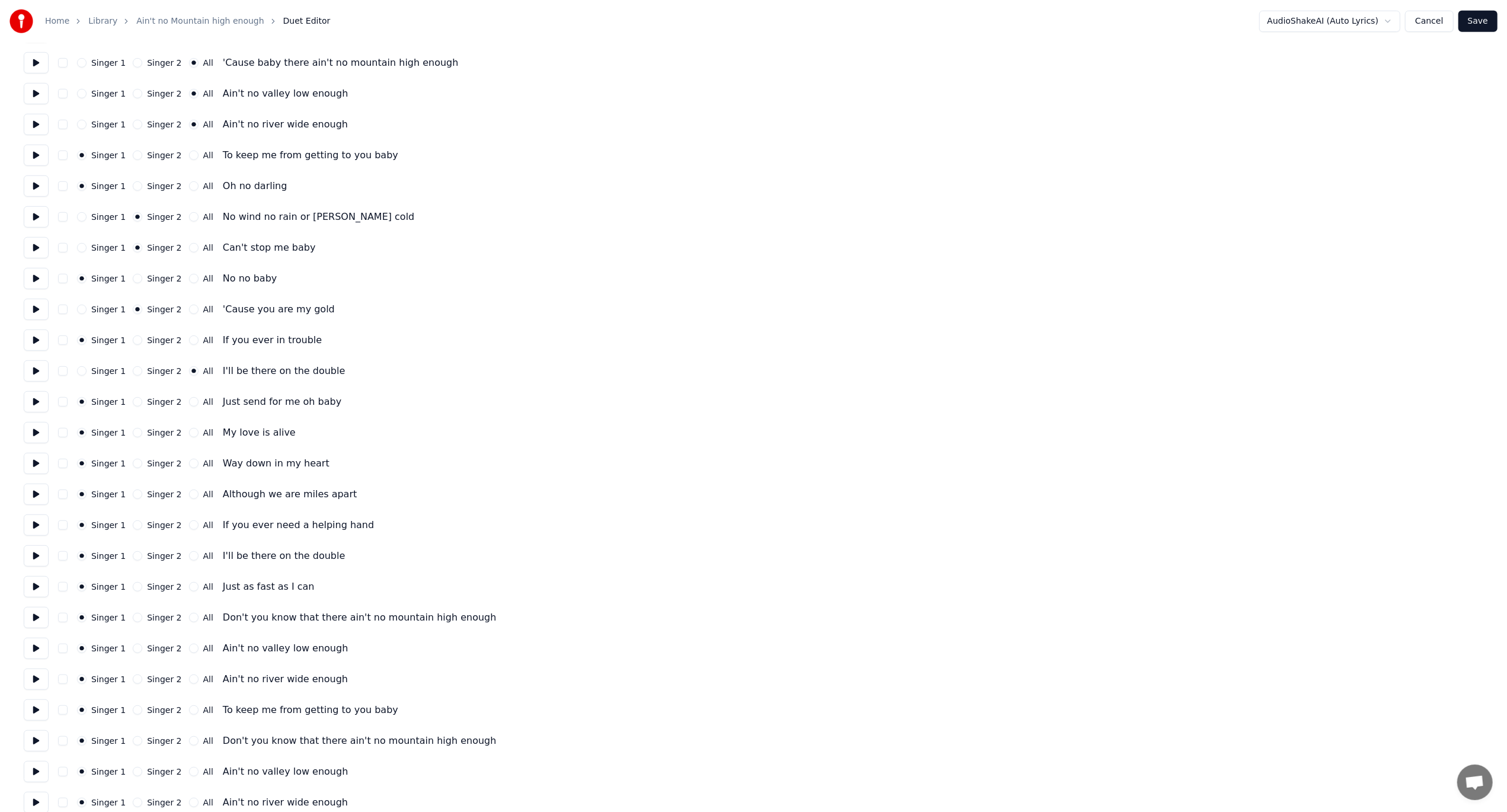
click at [31, 306] on button at bounding box center [35, 310] width 25 height 22
click at [30, 306] on button at bounding box center [35, 310] width 25 height 22
click at [43, 345] on button at bounding box center [35, 340] width 25 height 22
click at [1475, 17] on button "Save" at bounding box center [1478, 22] width 39 height 22
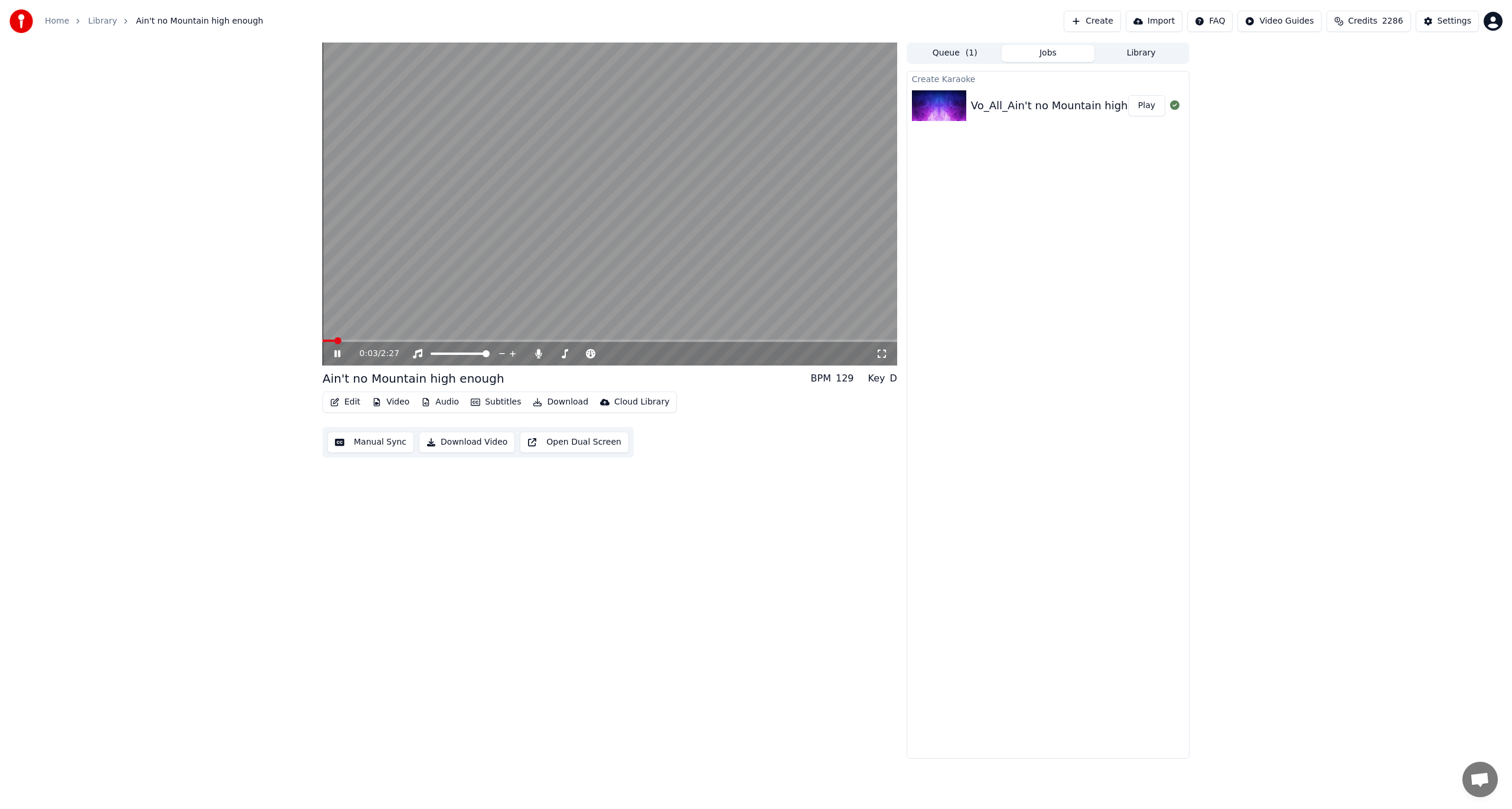
click at [342, 357] on icon at bounding box center [346, 354] width 28 height 10
